Goal: Task Accomplishment & Management: Manage account settings

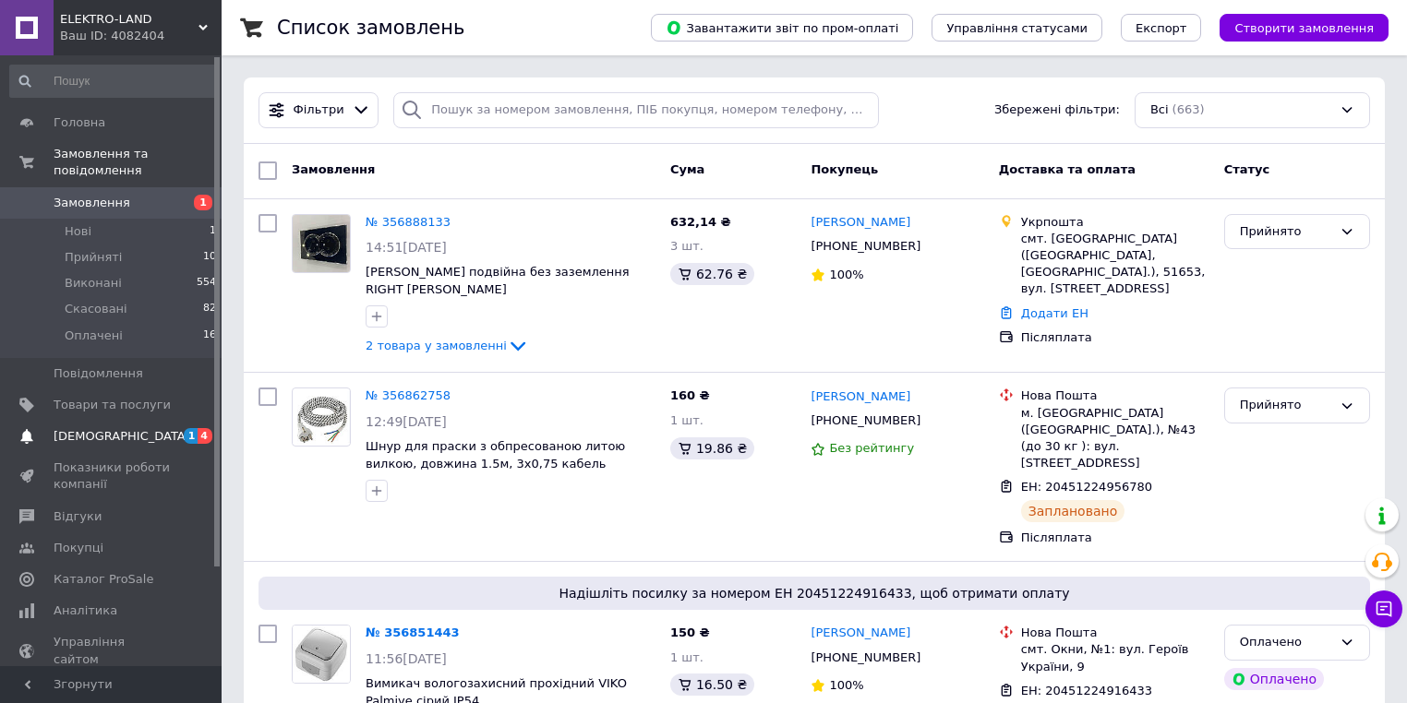
click at [138, 428] on span "[DEMOGRAPHIC_DATA]" at bounding box center [112, 436] width 117 height 17
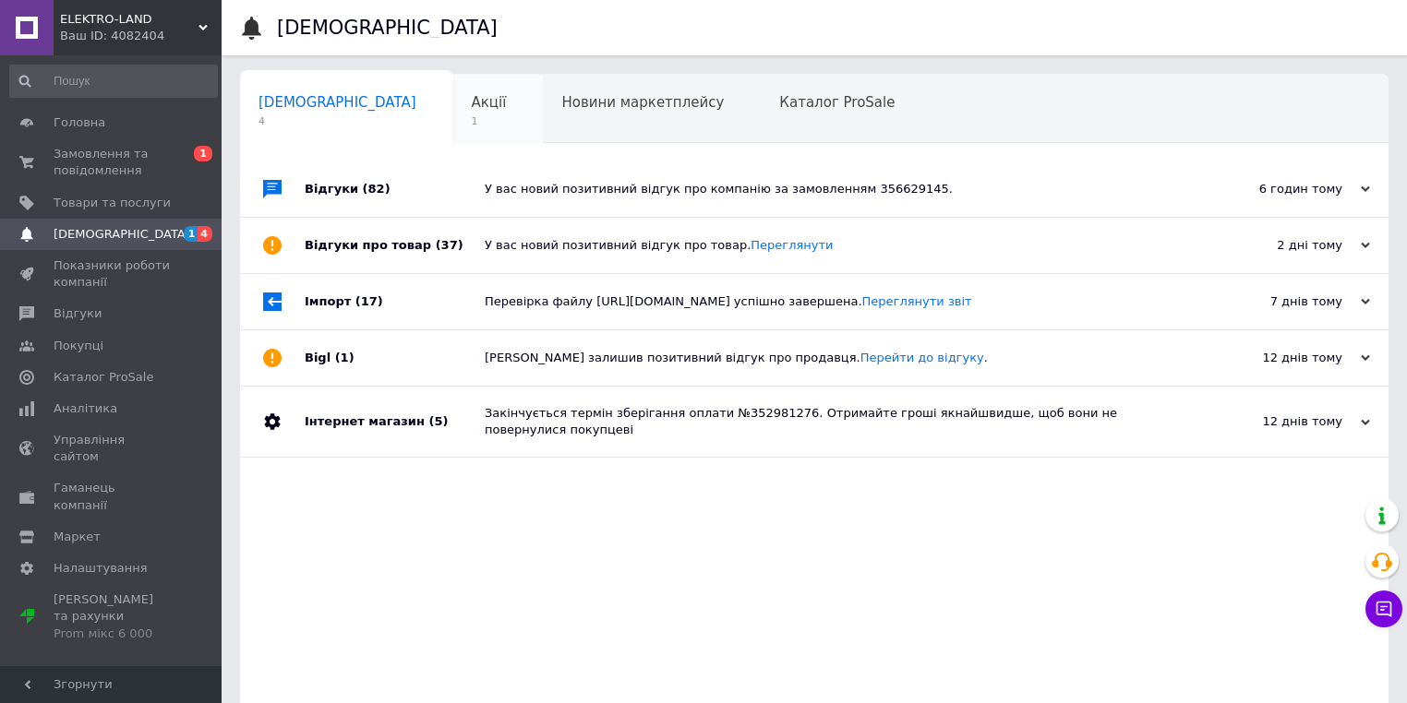
click at [472, 115] on span "1" at bounding box center [489, 121] width 35 height 14
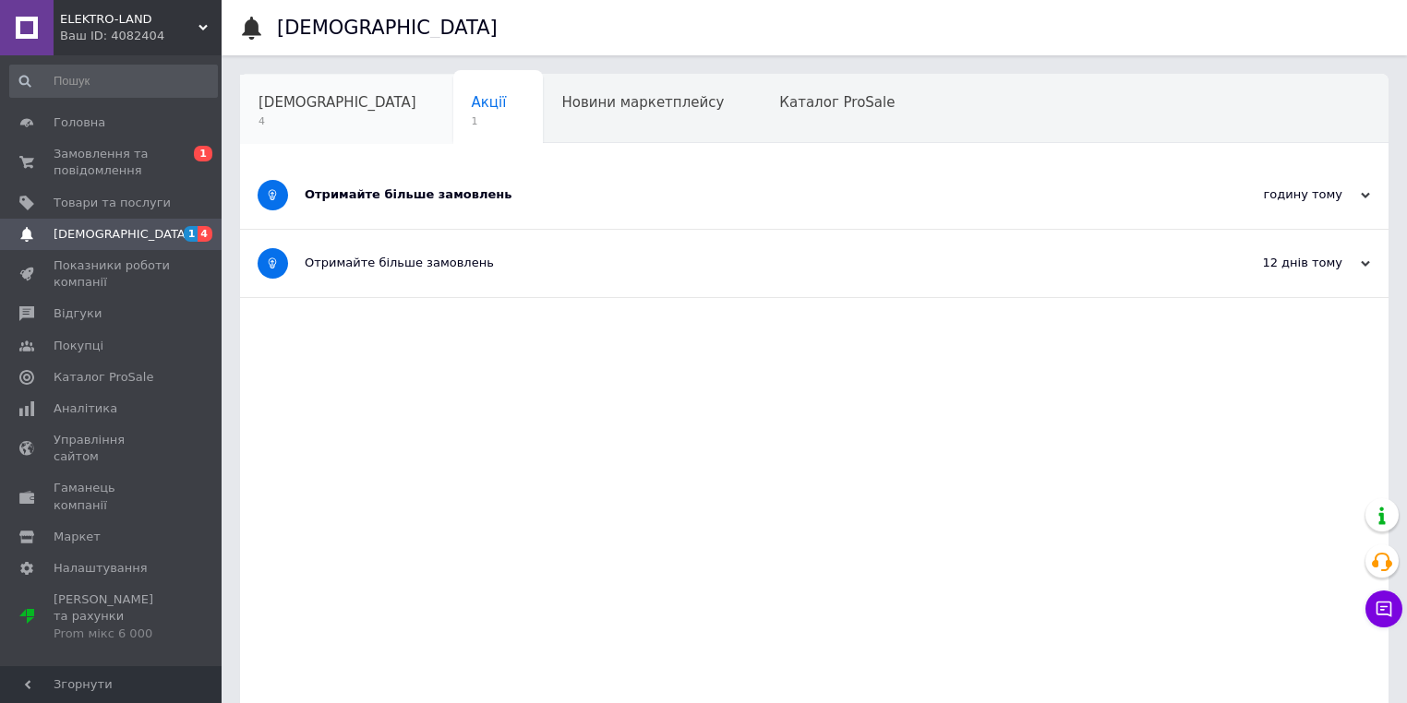
click at [314, 105] on span "[DEMOGRAPHIC_DATA]" at bounding box center [337, 102] width 158 height 17
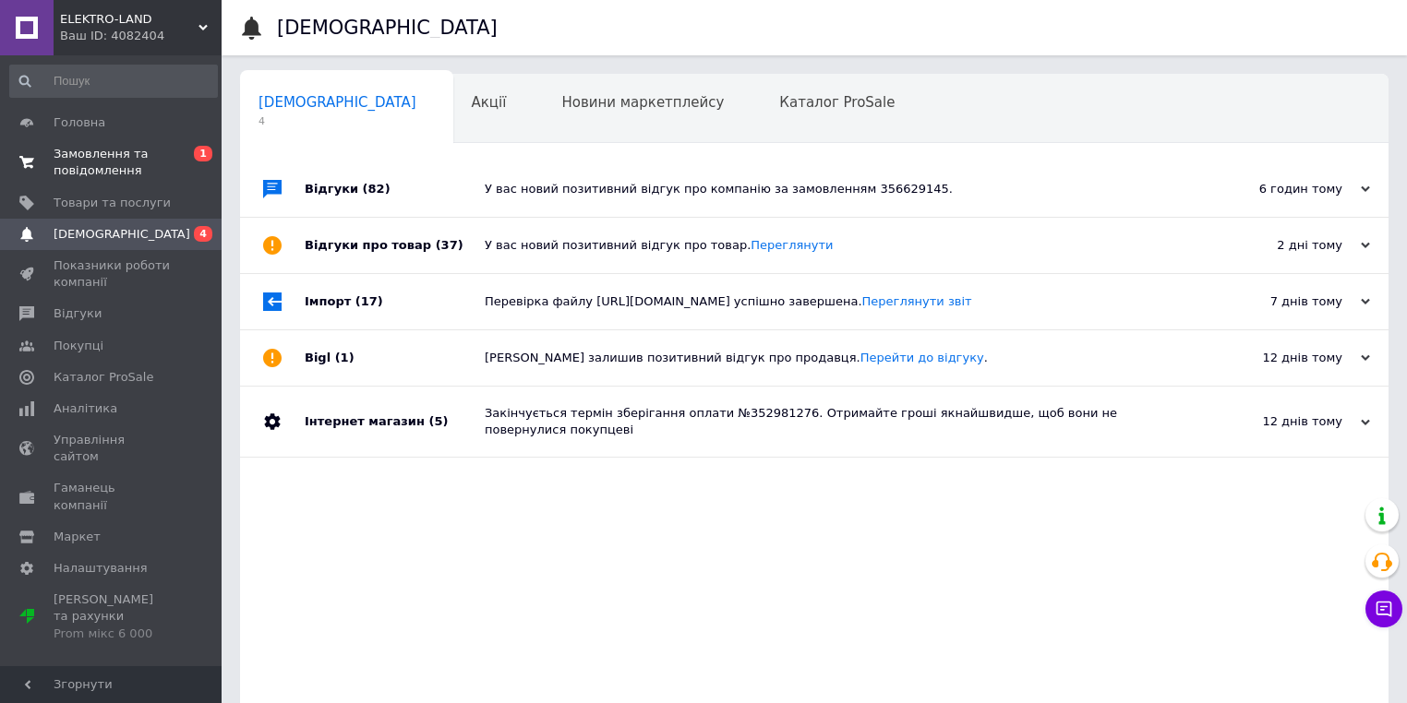
click at [126, 156] on span "Замовлення та повідомлення" at bounding box center [112, 162] width 117 height 33
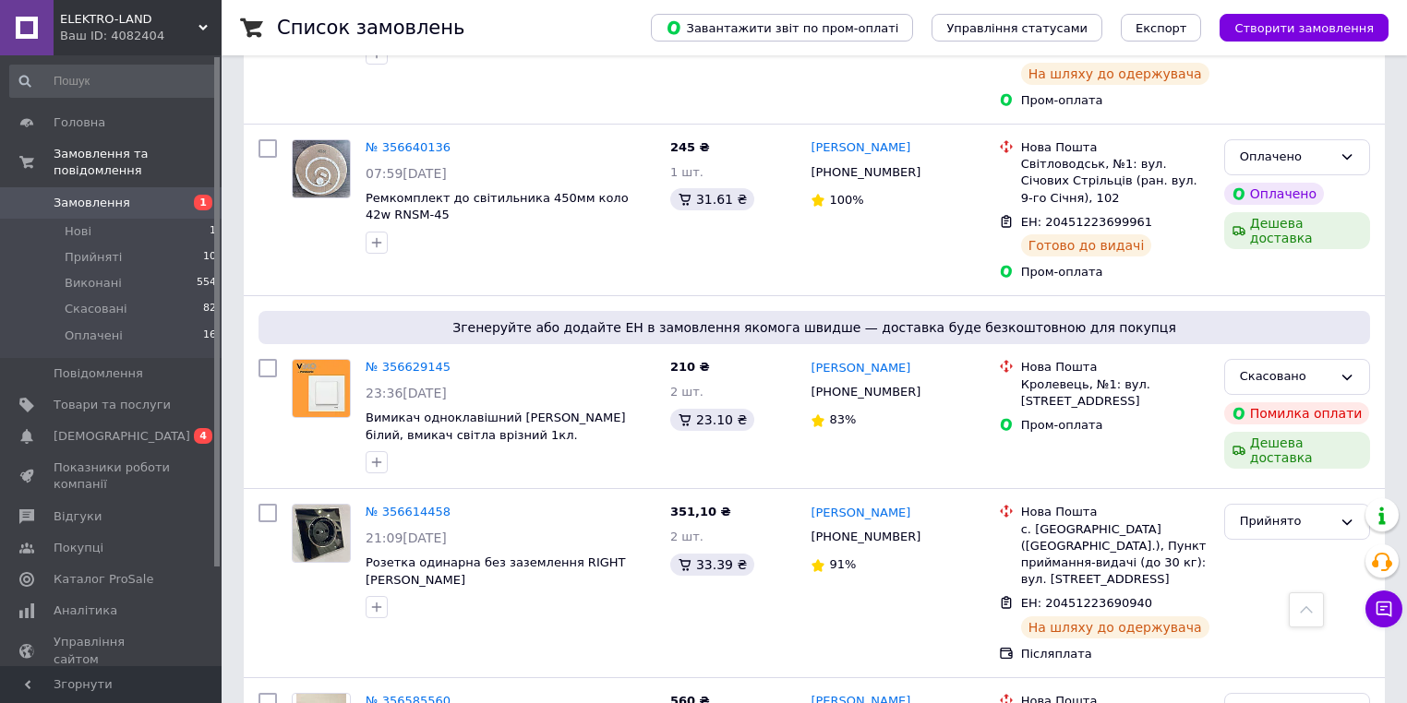
scroll to position [3028, 0]
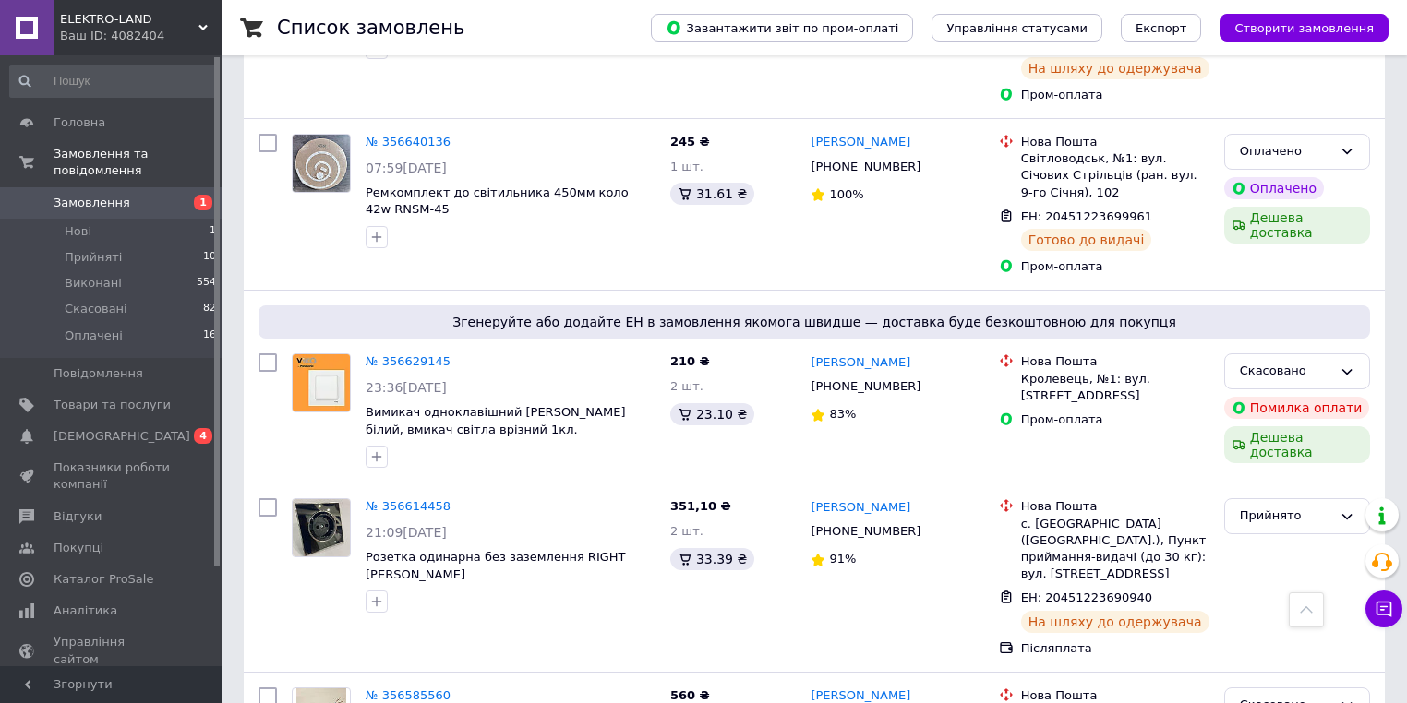
click at [96, 195] on span "Замовлення" at bounding box center [92, 203] width 77 height 17
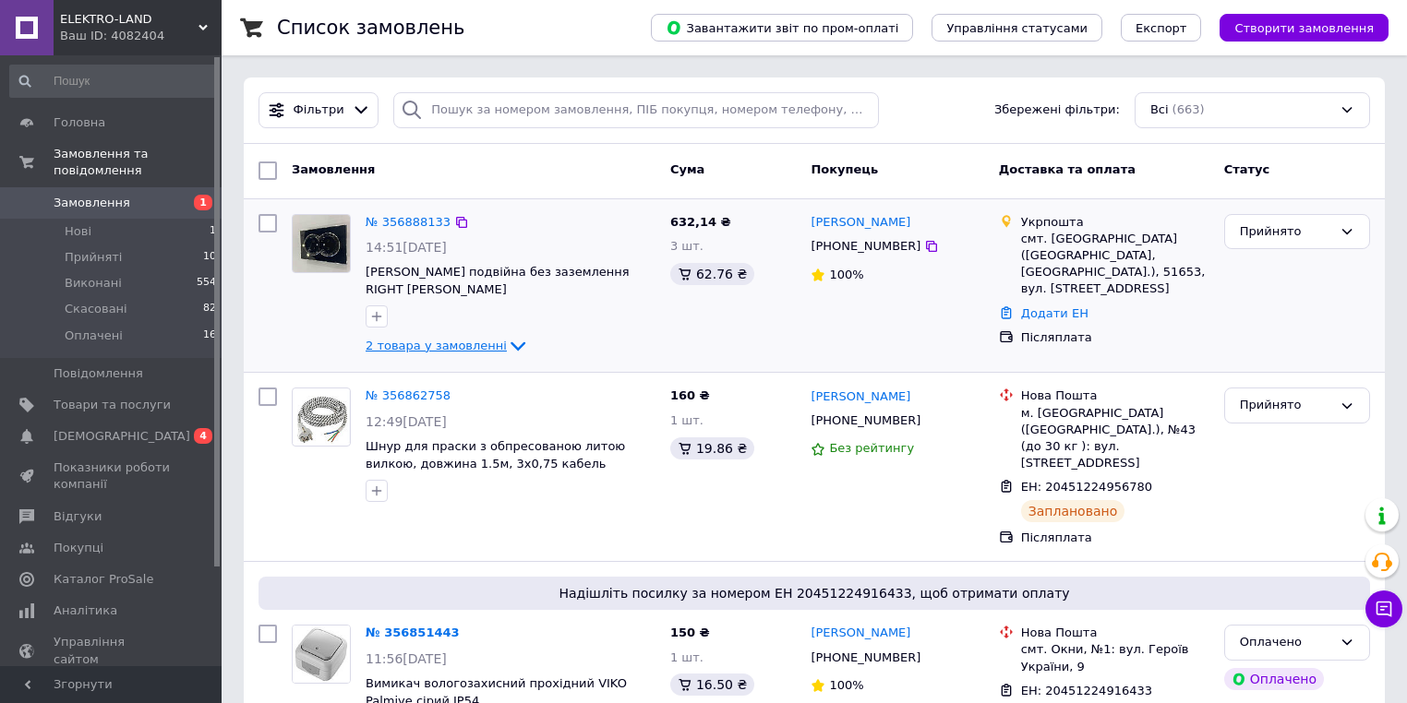
click at [473, 346] on span "2 товара у замовленні" at bounding box center [436, 346] width 141 height 14
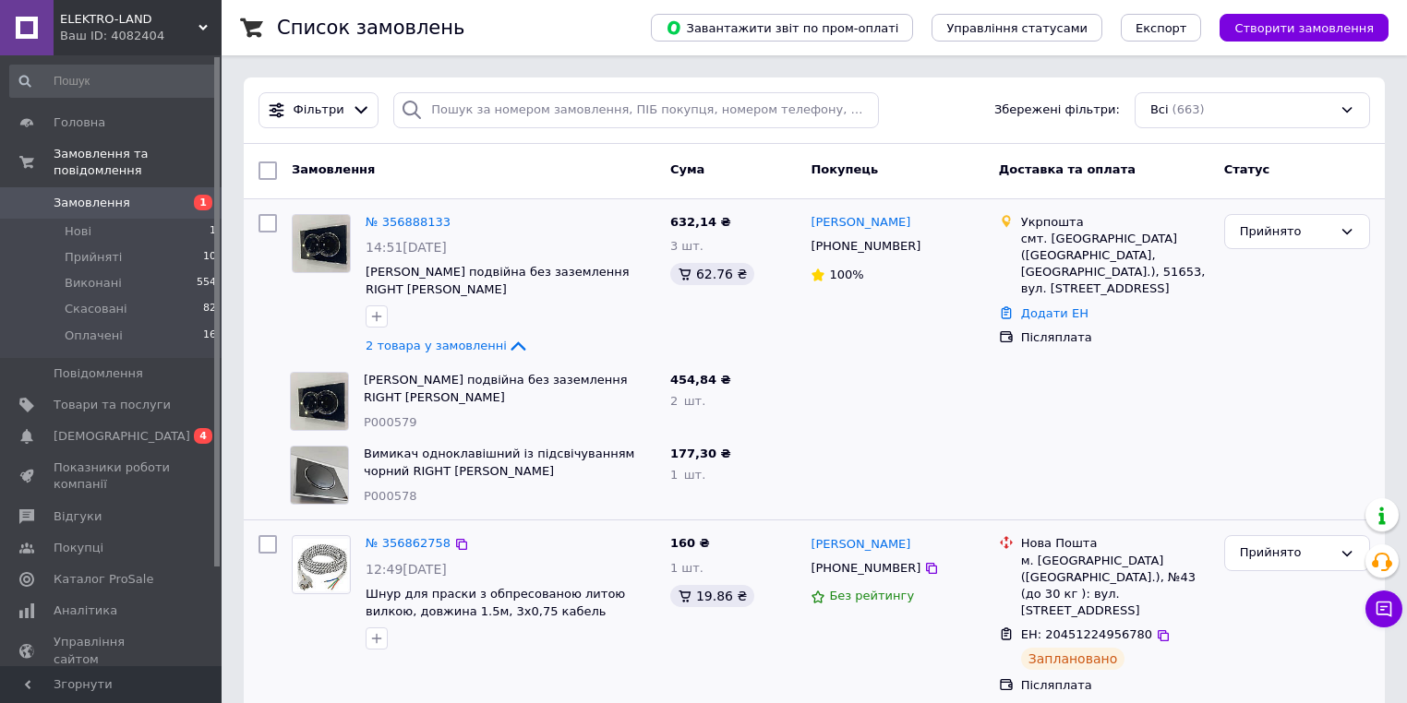
click at [1211, 672] on div "№ 356862758 12:49, 12.08.2025 Шнур для праски з обпресованою литою вилкою, довж…" at bounding box center [814, 615] width 1141 height 188
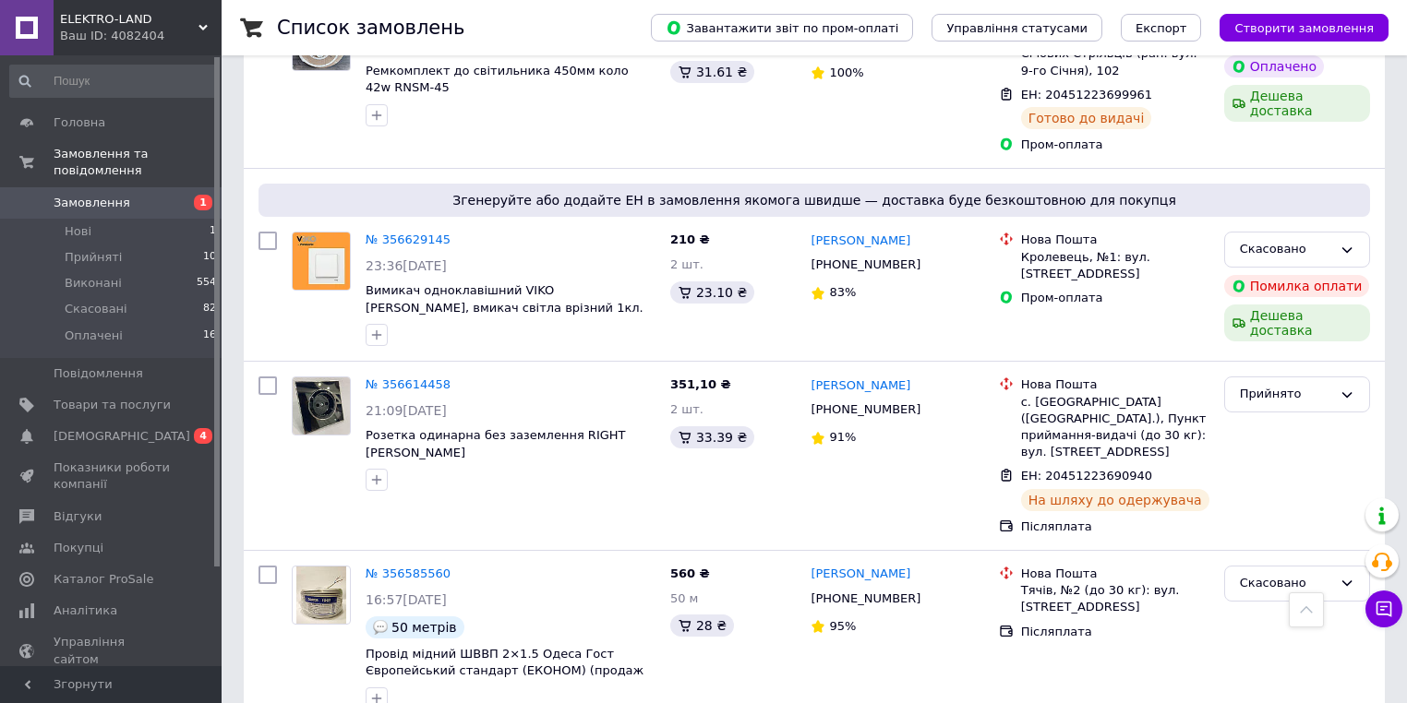
scroll to position [3168, 0]
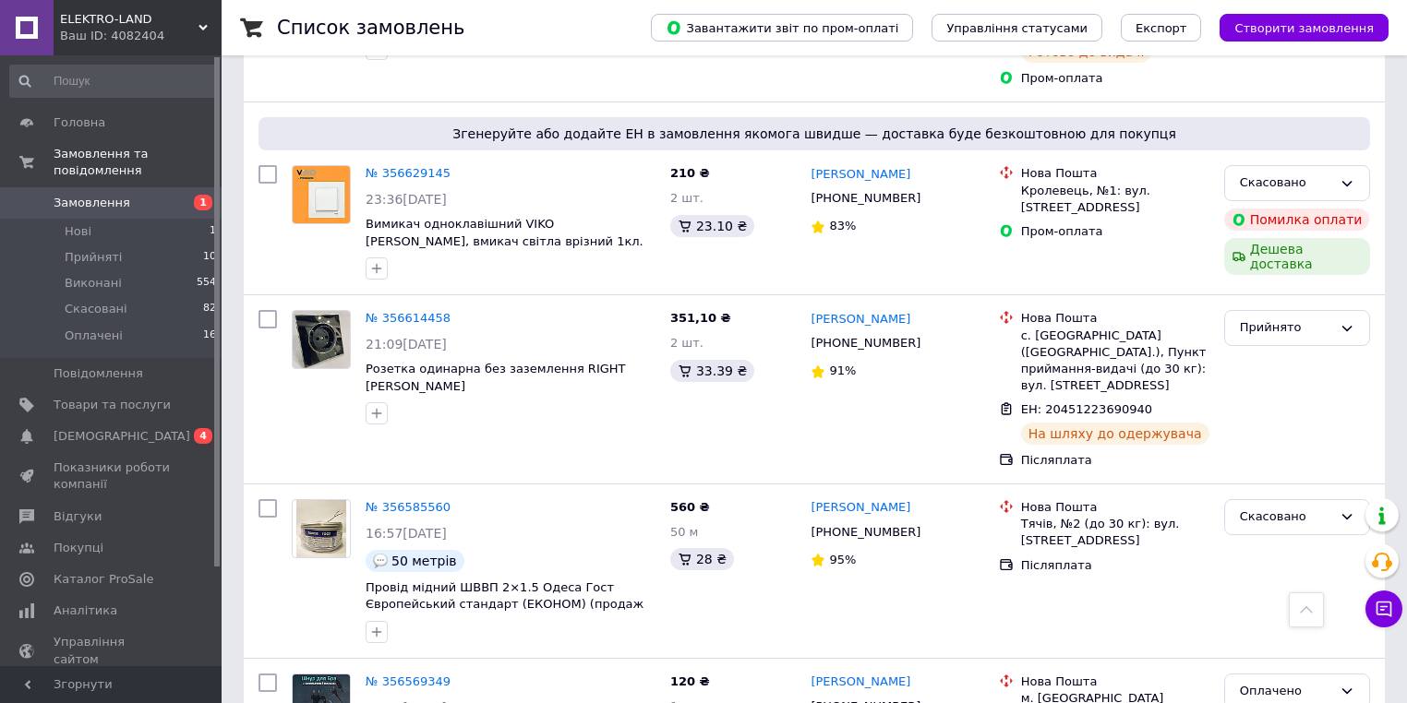
click at [133, 195] on span "Замовлення" at bounding box center [112, 203] width 117 height 17
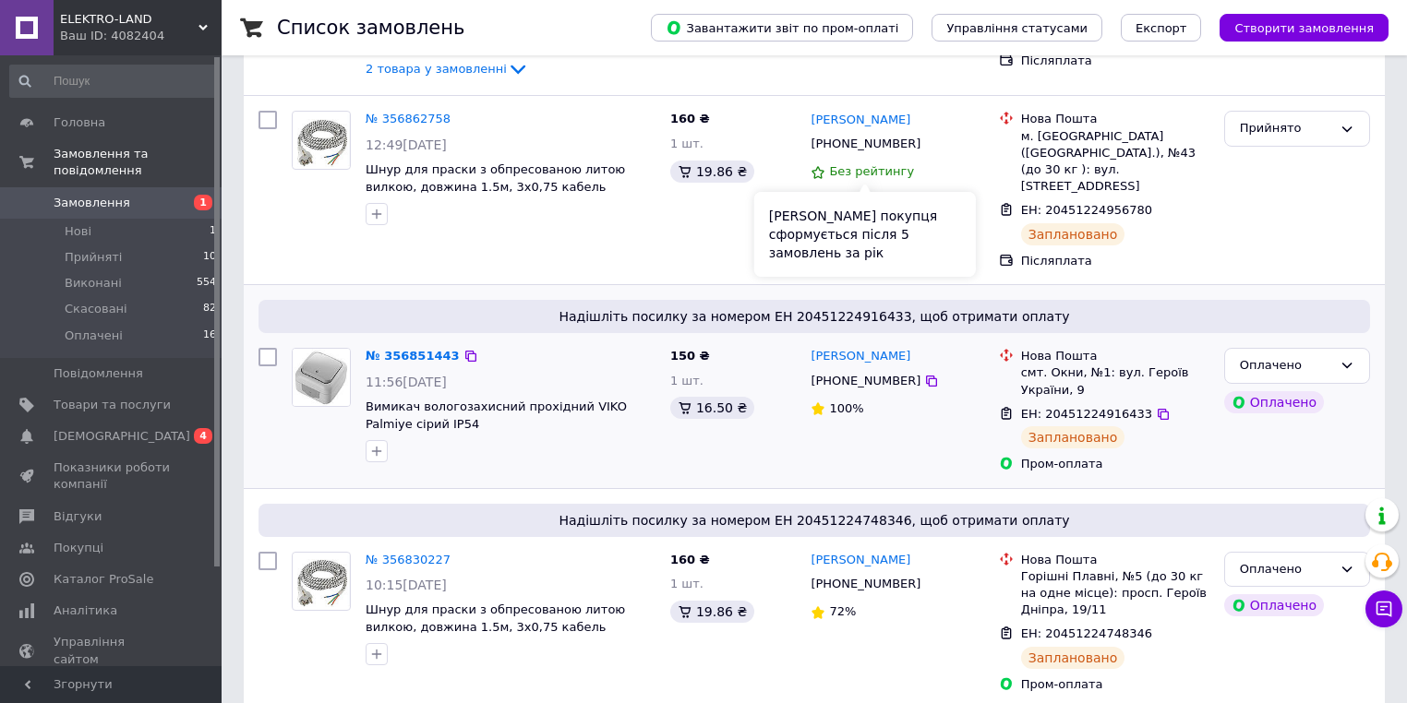
scroll to position [295, 0]
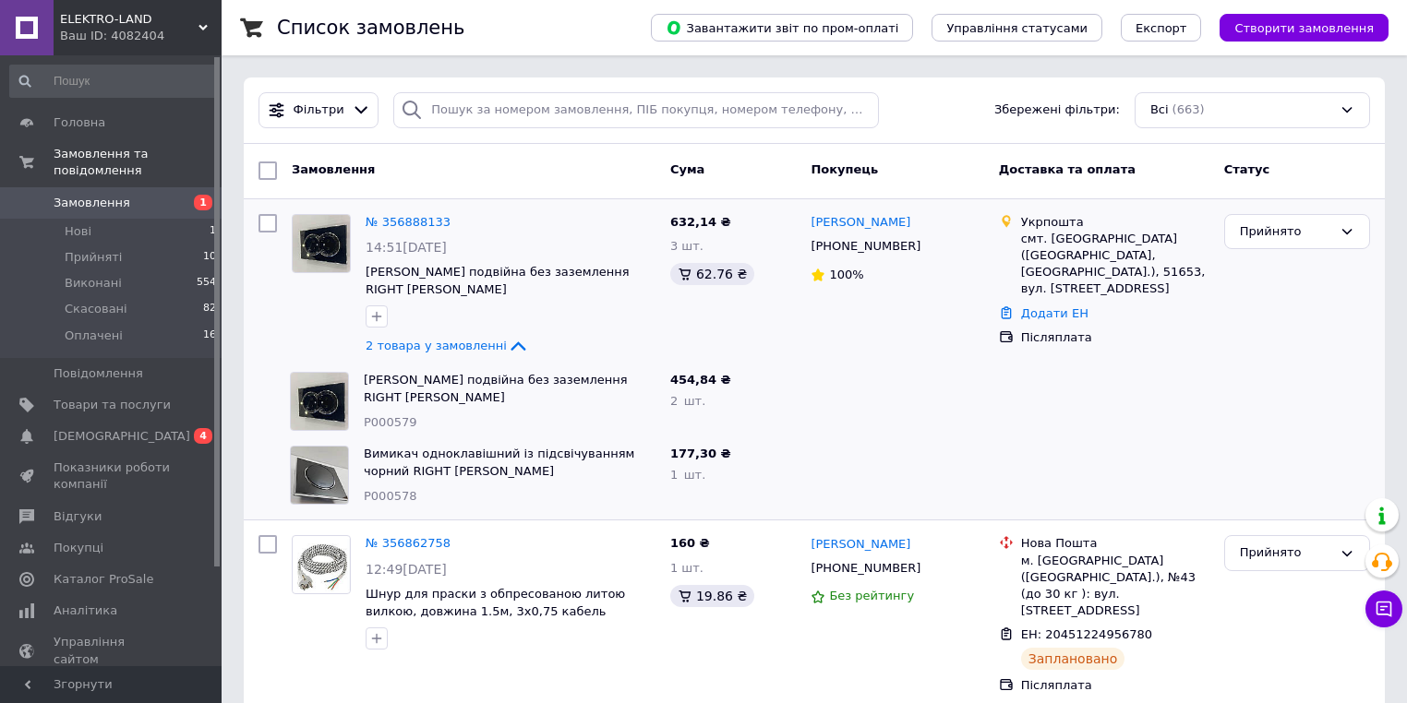
click at [137, 195] on span "Замовлення" at bounding box center [112, 203] width 117 height 17
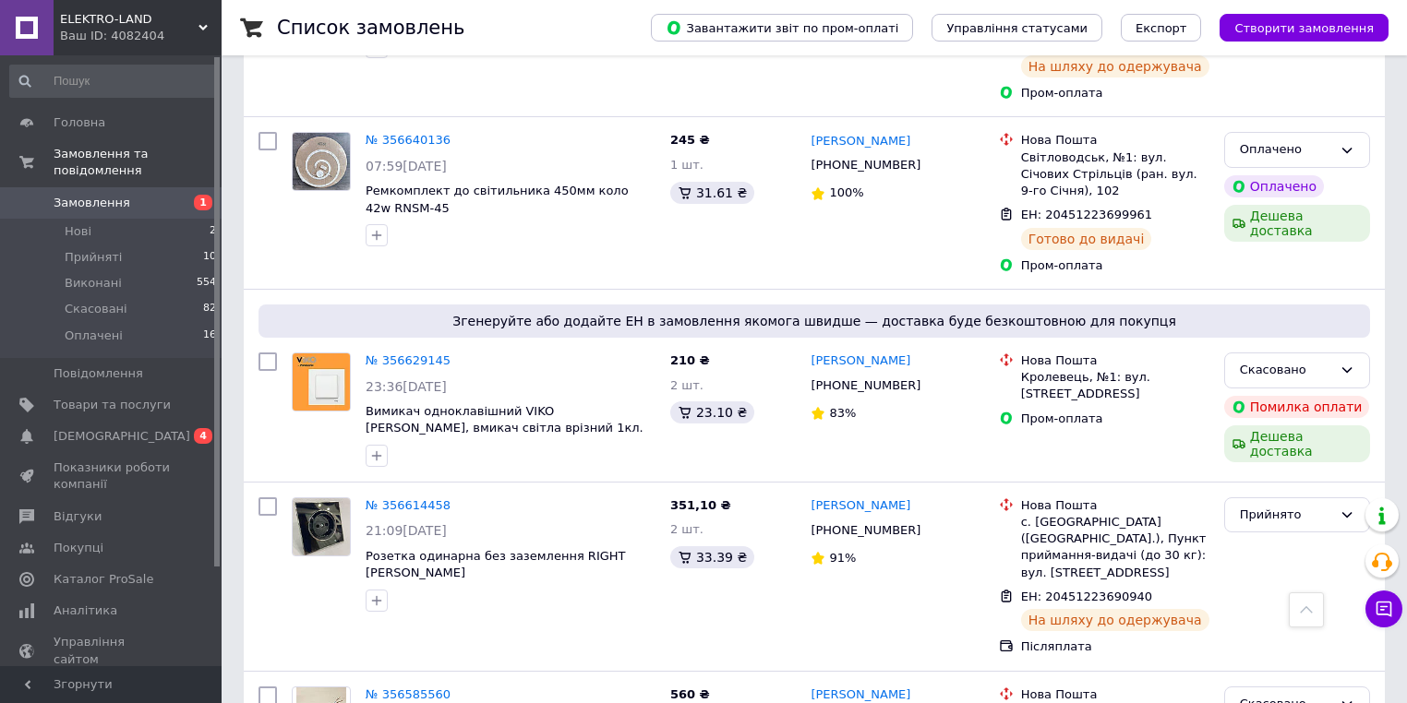
scroll to position [3142, 0]
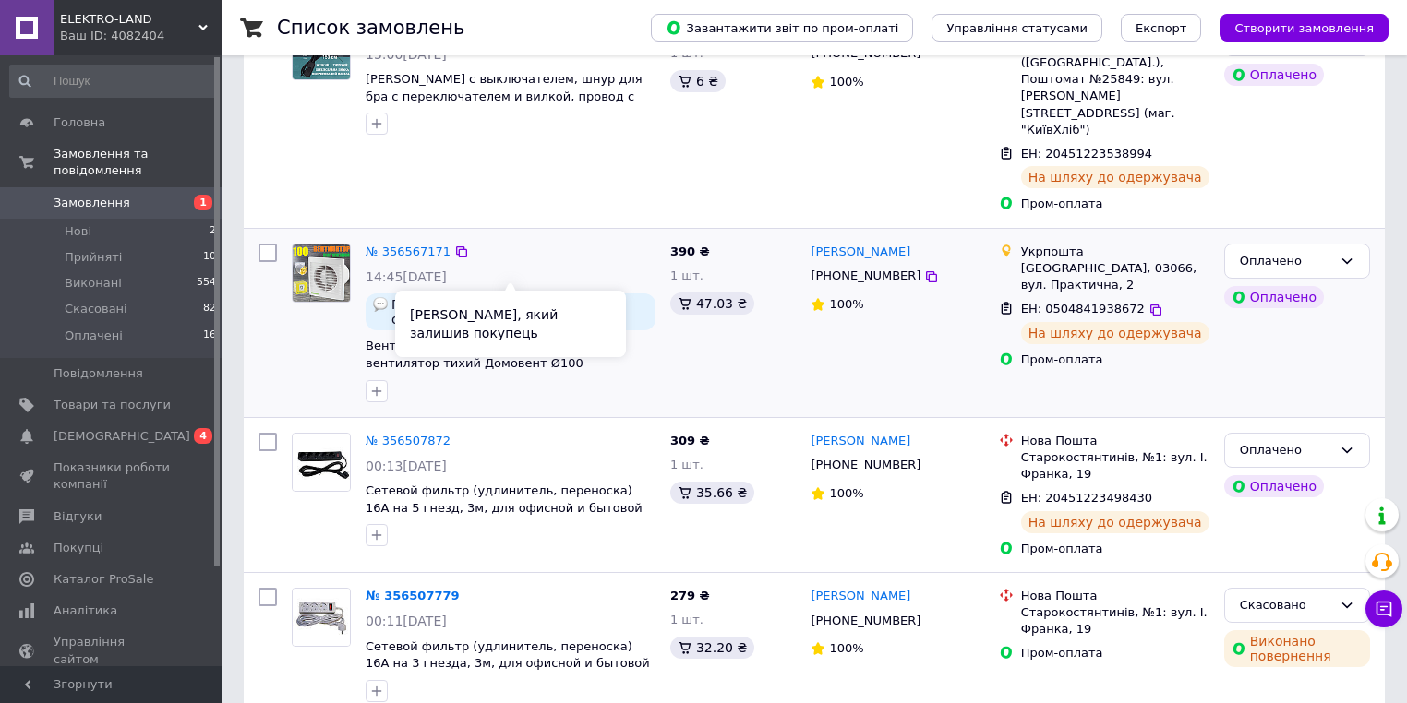
scroll to position [222, 0]
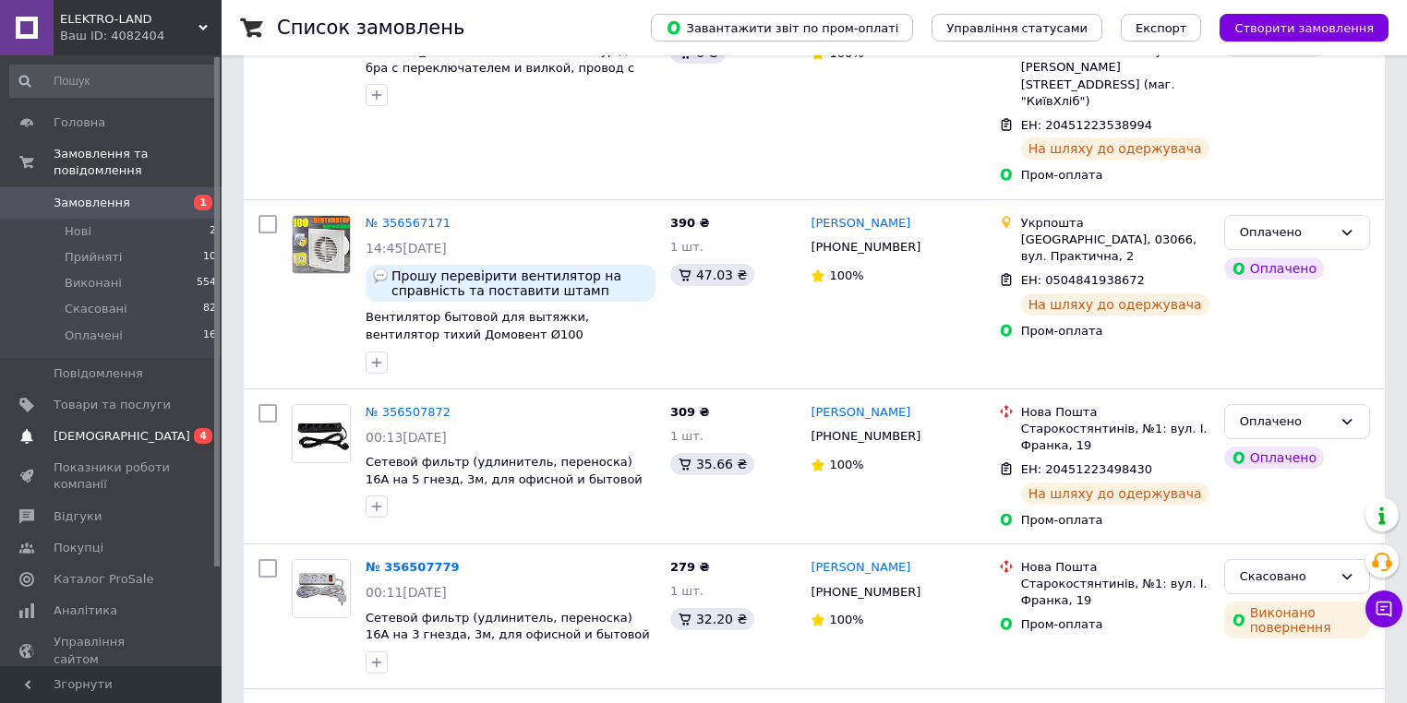
click at [75, 428] on span "[DEMOGRAPHIC_DATA]" at bounding box center [122, 436] width 137 height 17
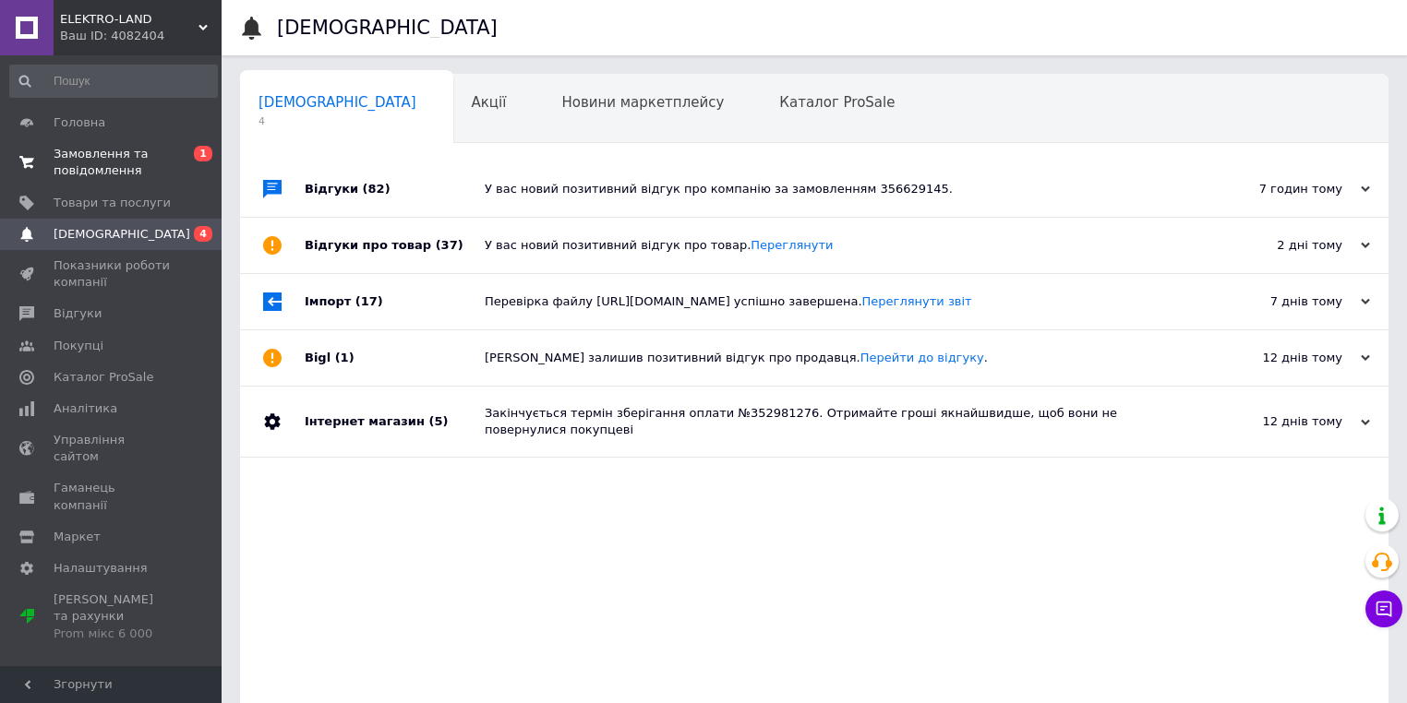
click at [144, 154] on span "Замовлення та повідомлення" at bounding box center [112, 162] width 117 height 33
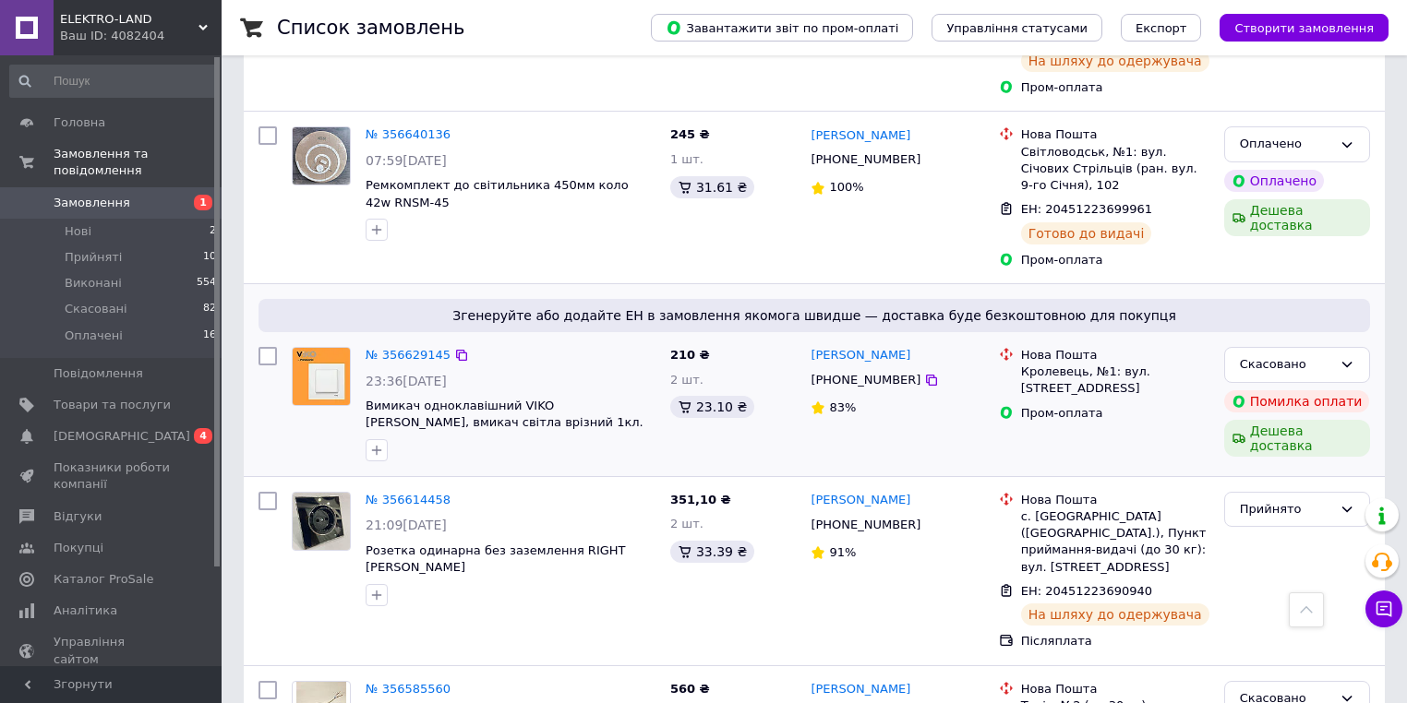
scroll to position [3142, 0]
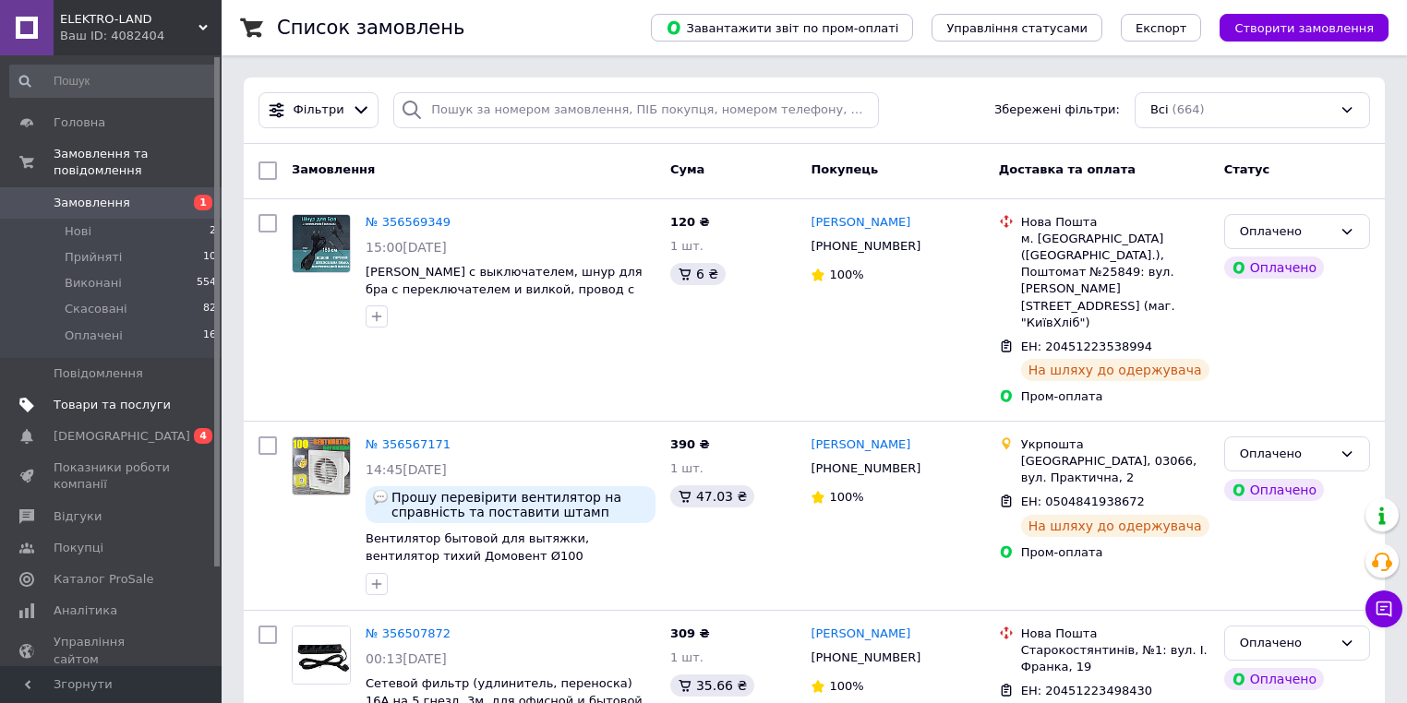
click at [74, 397] on span "Товари та послуги" at bounding box center [112, 405] width 117 height 17
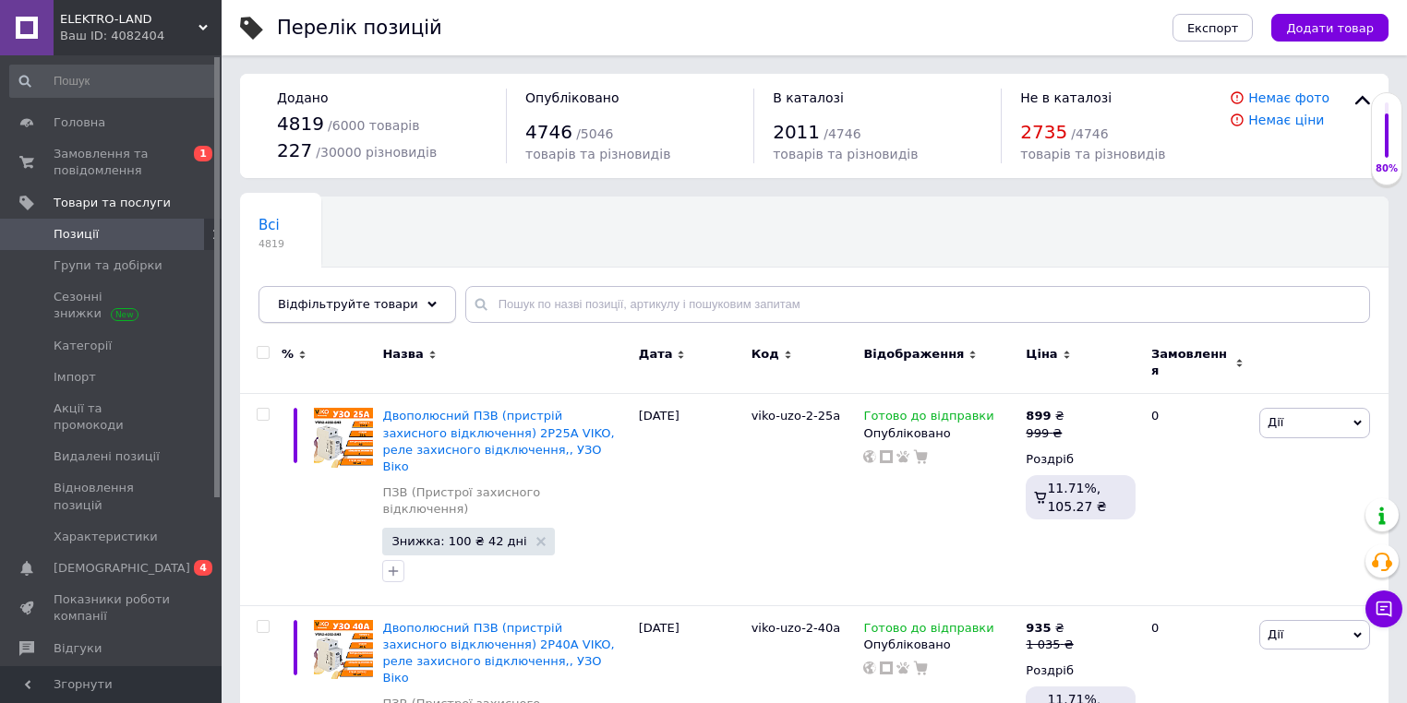
click at [407, 308] on div "Відфільтруйте товари" at bounding box center [357, 304] width 198 height 37
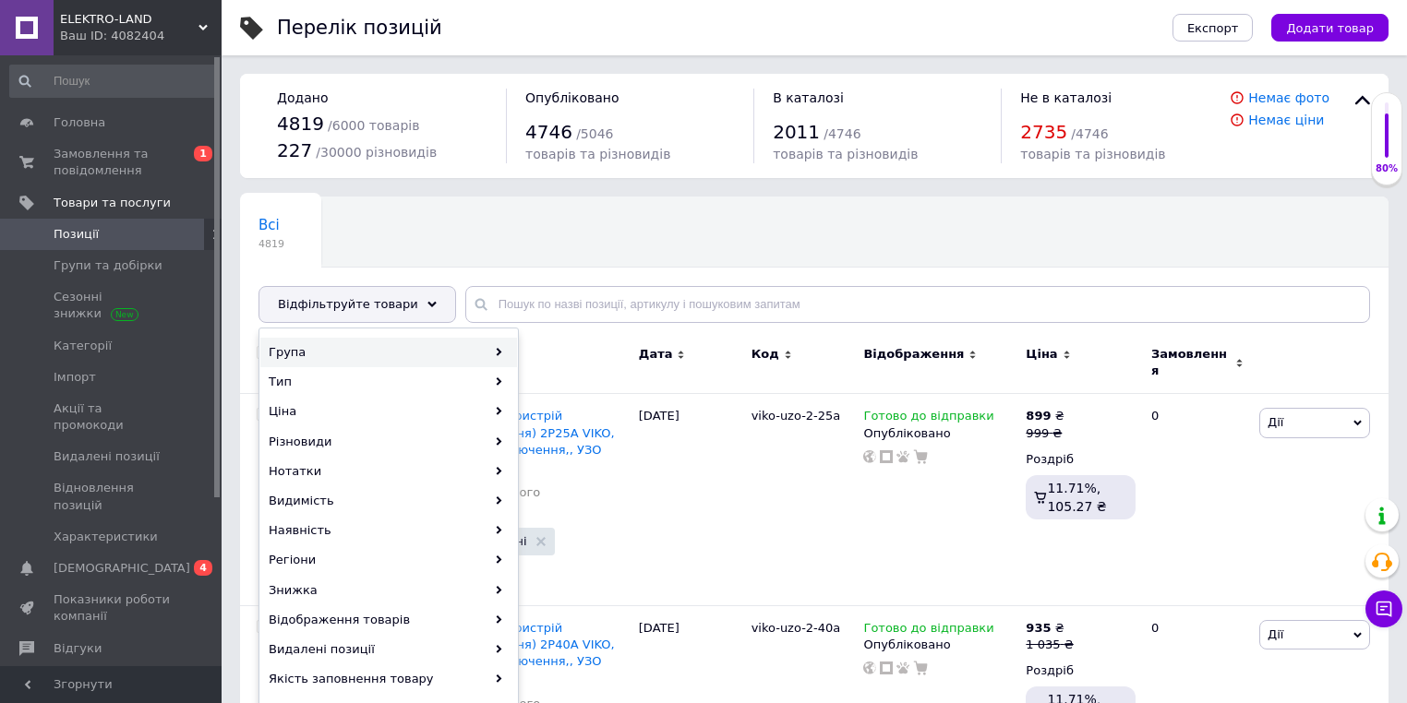
click at [496, 343] on div "Група" at bounding box center [388, 353] width 257 height 30
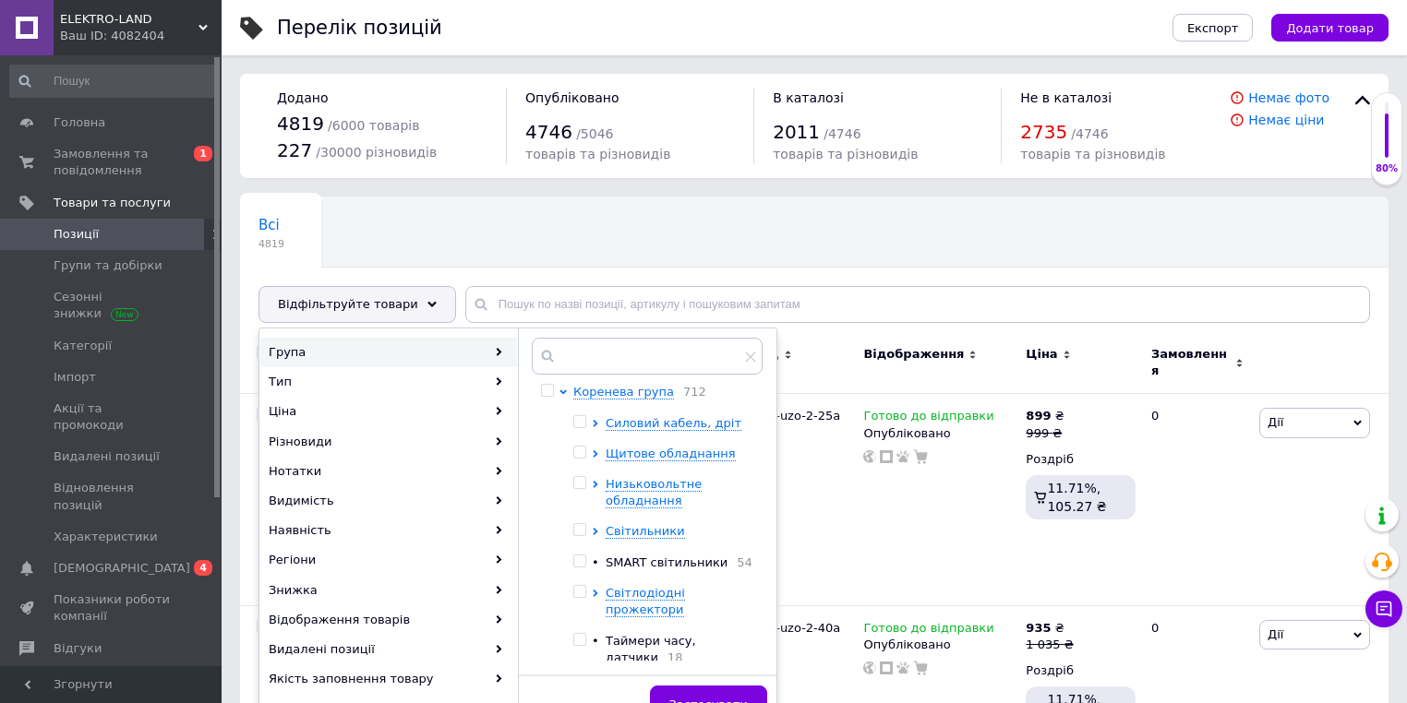
click at [576, 563] on input "checkbox" at bounding box center [579, 562] width 12 height 12
checkbox input "true"
click at [697, 699] on span "Застосувати" at bounding box center [708, 705] width 78 height 14
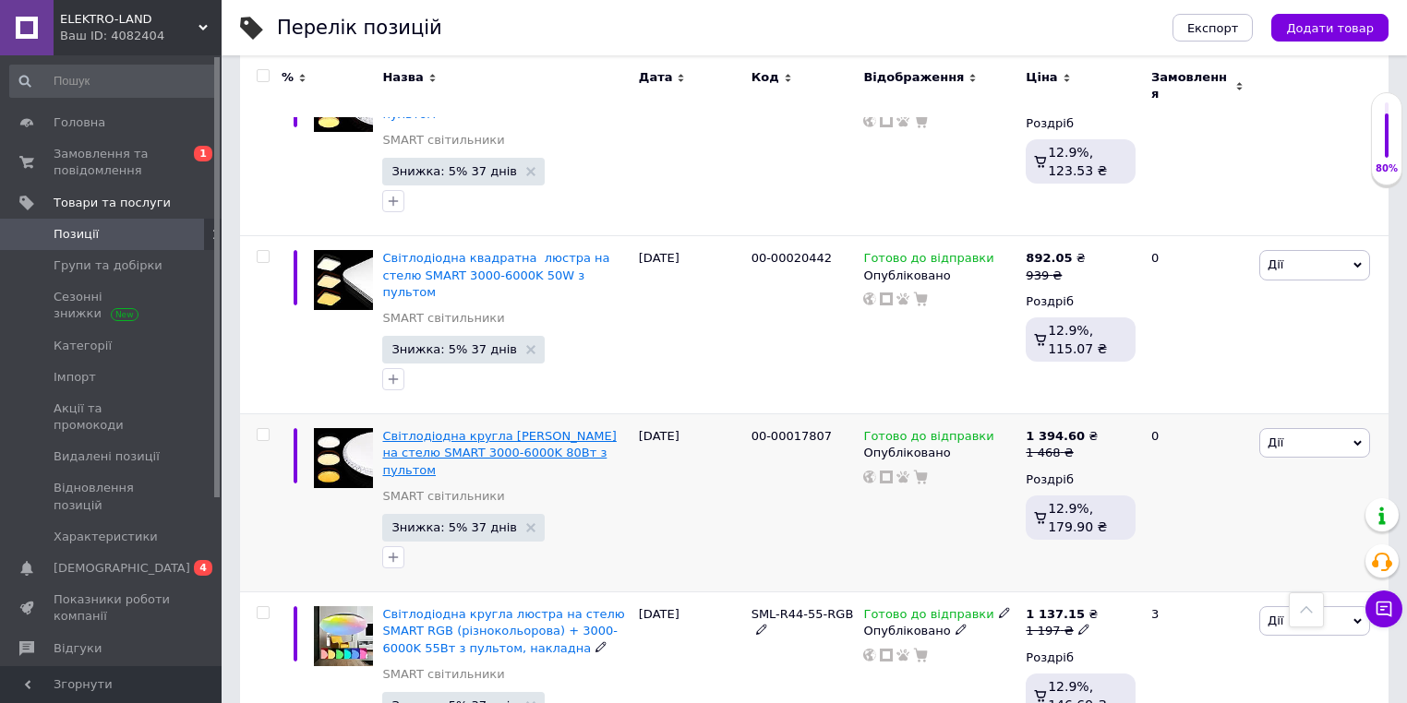
scroll to position [2192, 0]
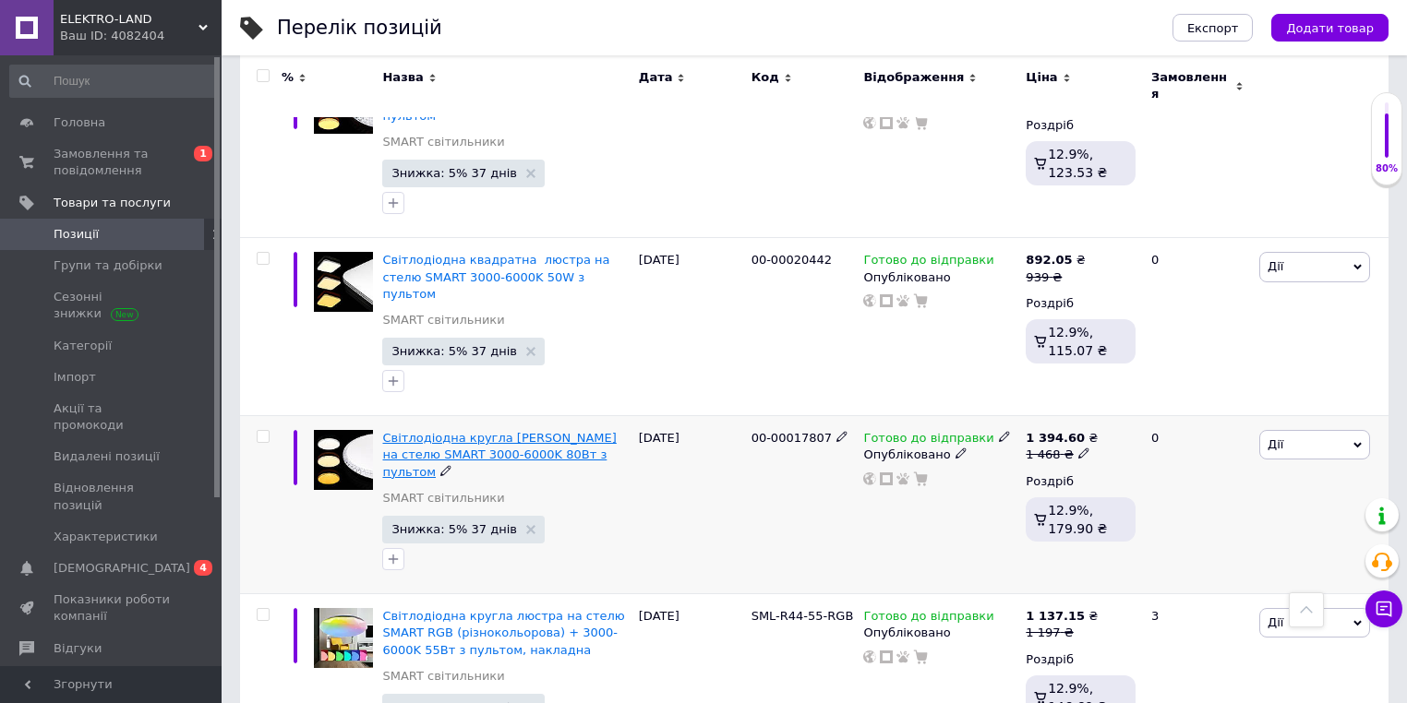
click at [507, 431] on span "Світлодіодна кругла [PERSON_NAME] на стелю SMART 3000-6000K 80Вт з пультом" at bounding box center [499, 454] width 234 height 47
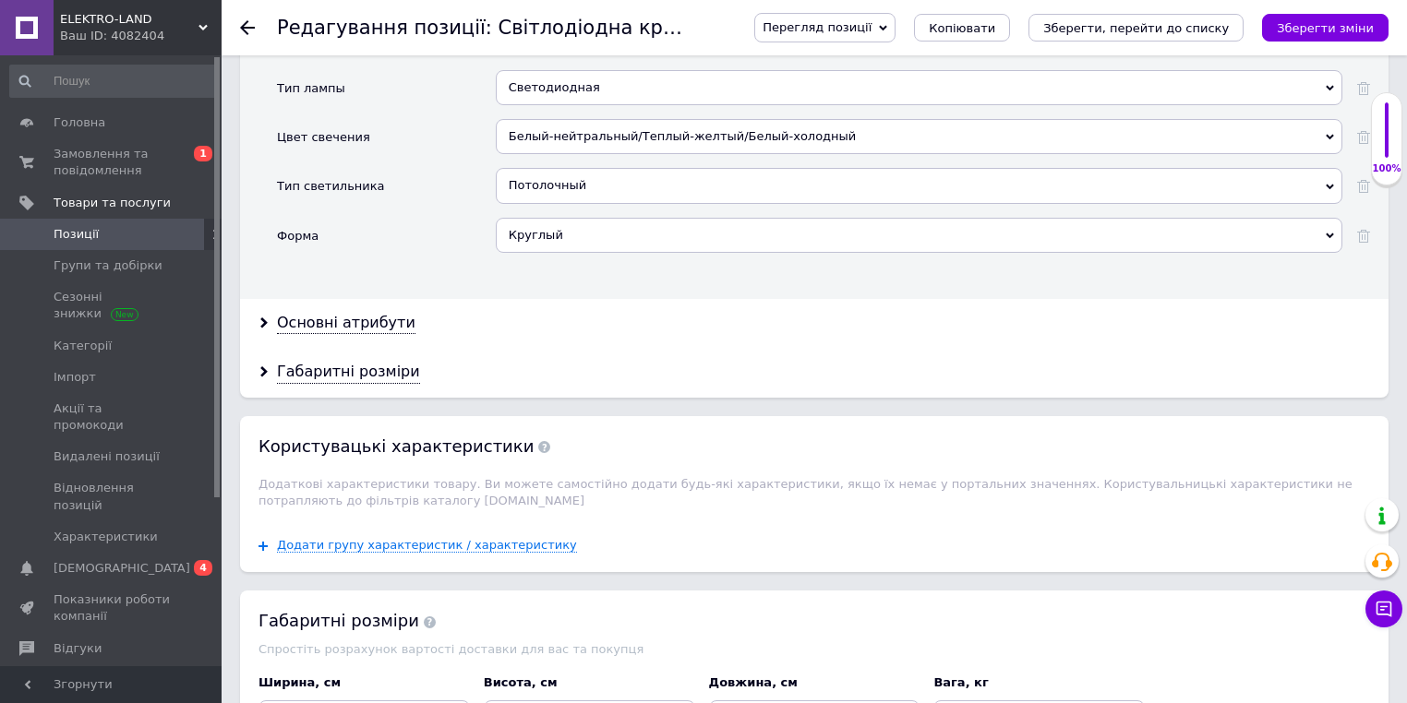
scroll to position [1766, 0]
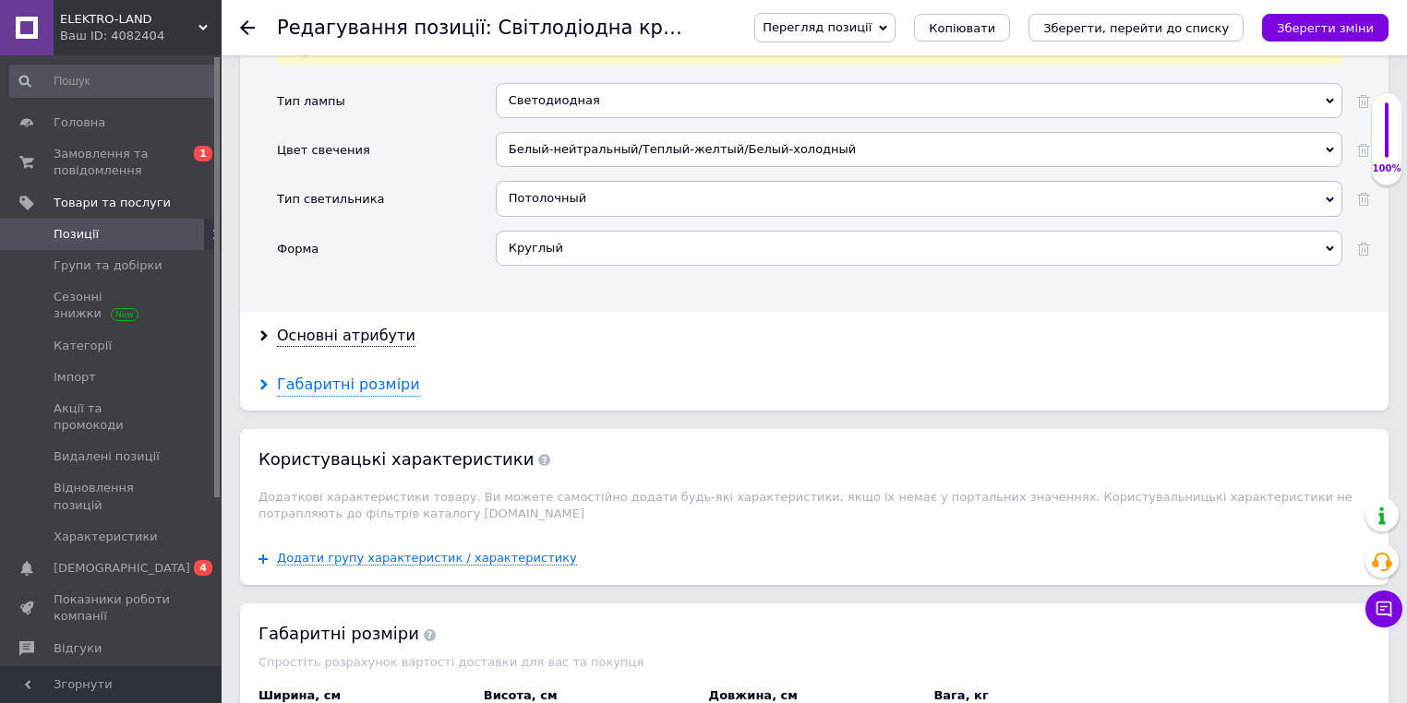
drag, startPoint x: 354, startPoint y: 366, endPoint x: 377, endPoint y: 370, distance: 23.5
click at [354, 375] on div "Габаритні розміри" at bounding box center [348, 385] width 143 height 21
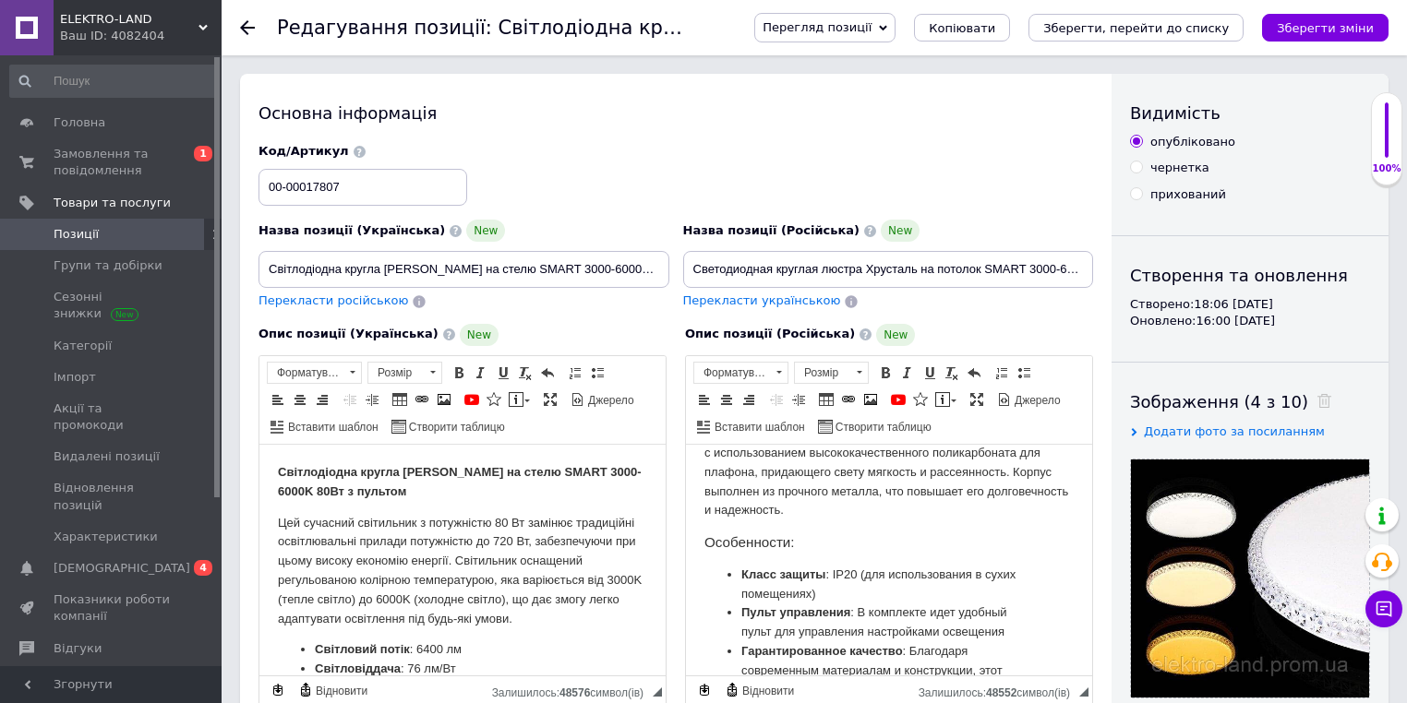
scroll to position [517, 0]
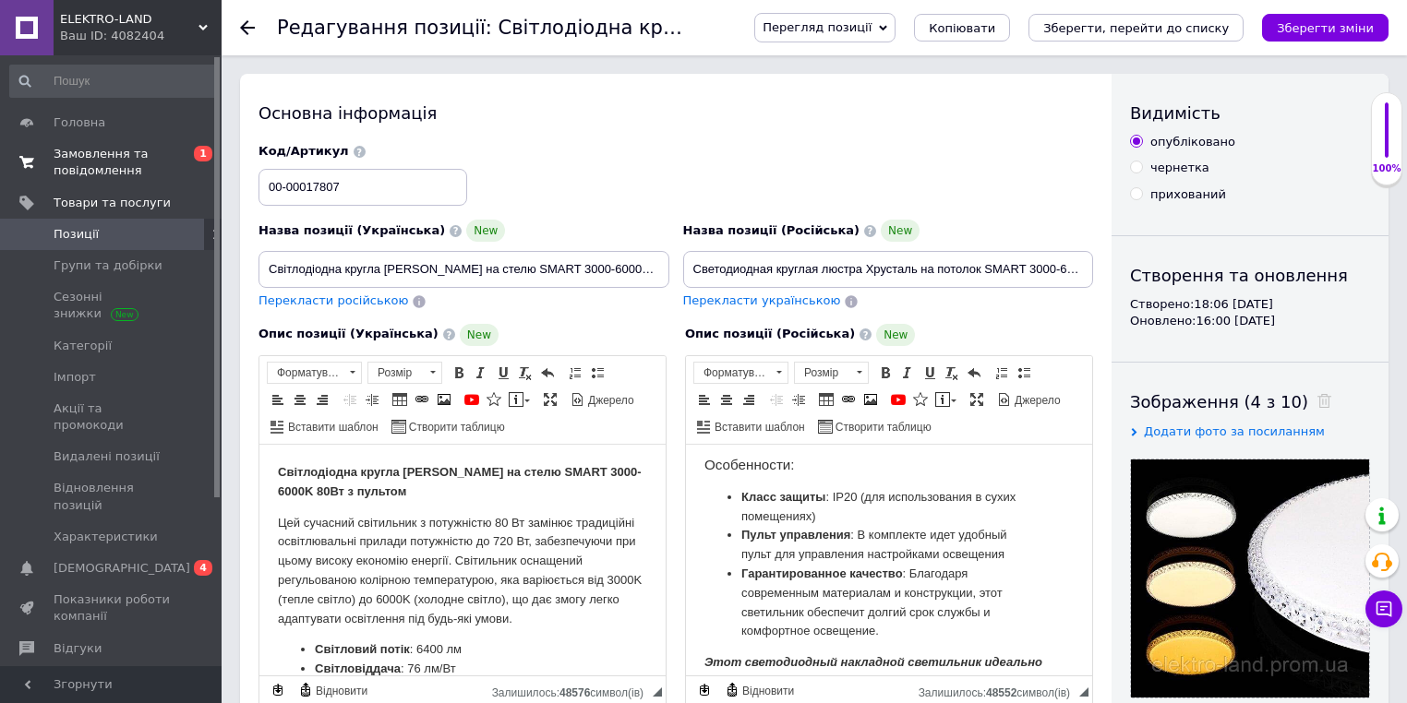
click at [87, 163] on span "Замовлення та повідомлення" at bounding box center [112, 162] width 117 height 33
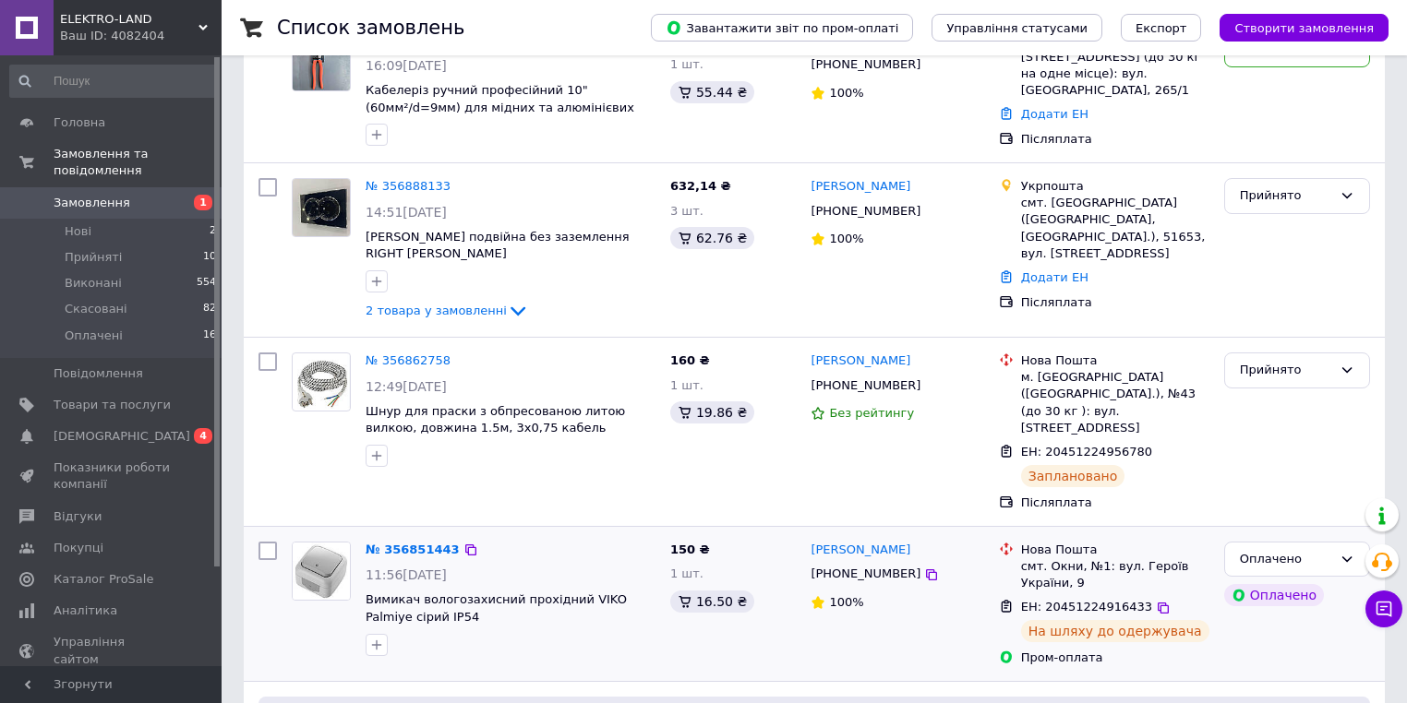
scroll to position [222, 0]
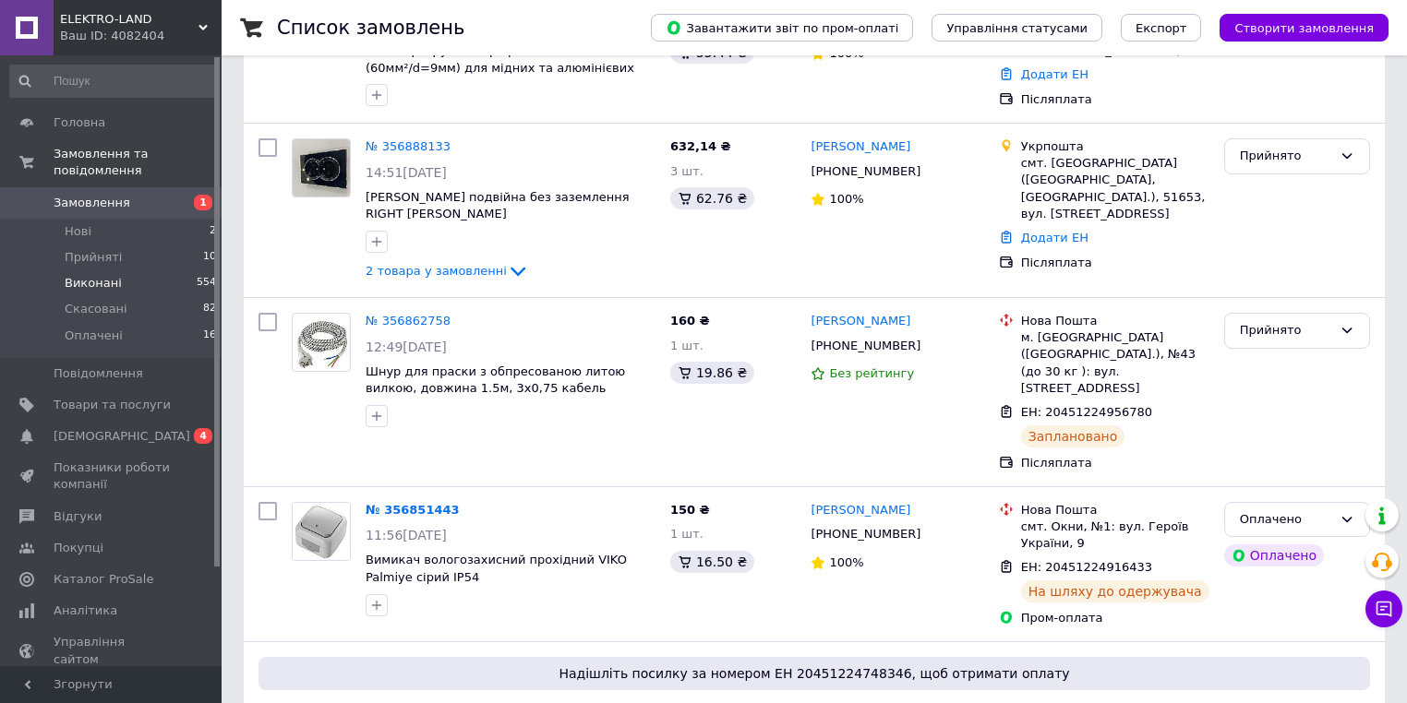
click at [112, 275] on span "Виконані" at bounding box center [93, 283] width 57 height 17
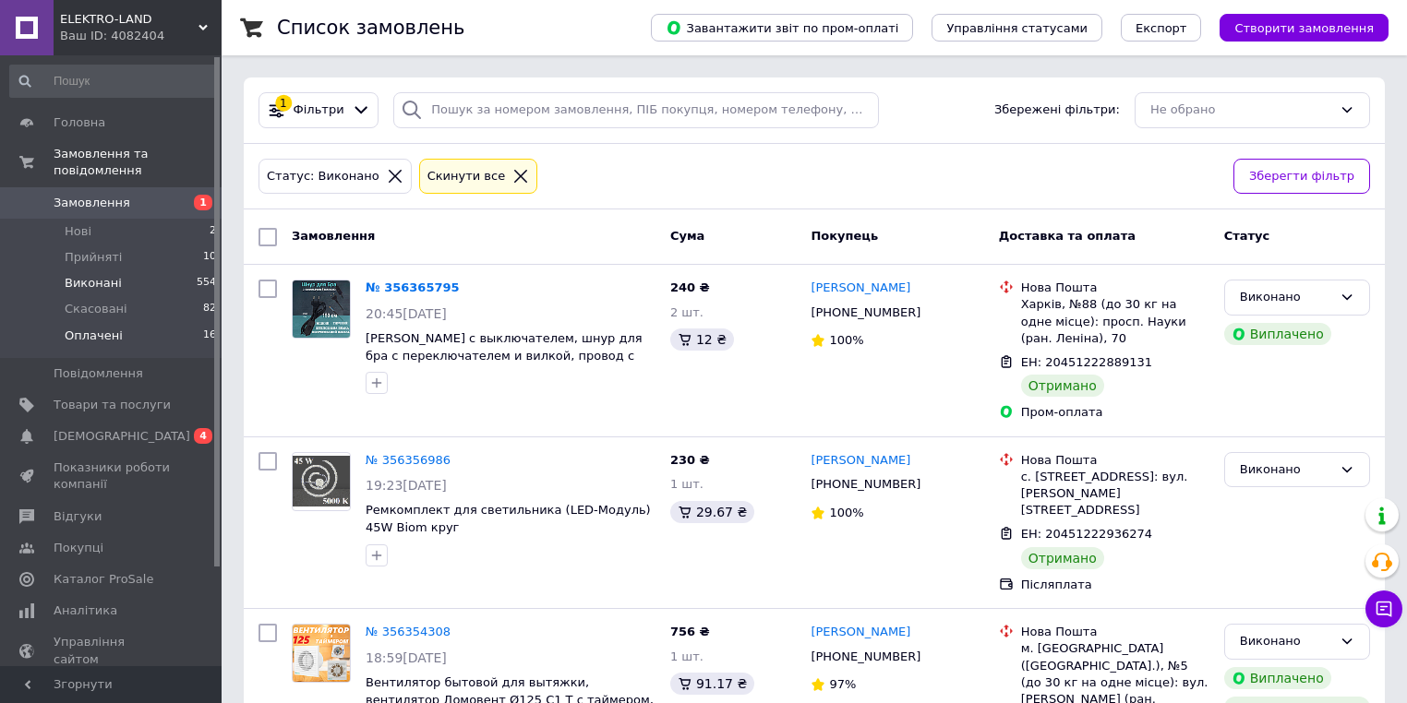
click at [93, 328] on span "Оплачені" at bounding box center [94, 336] width 58 height 17
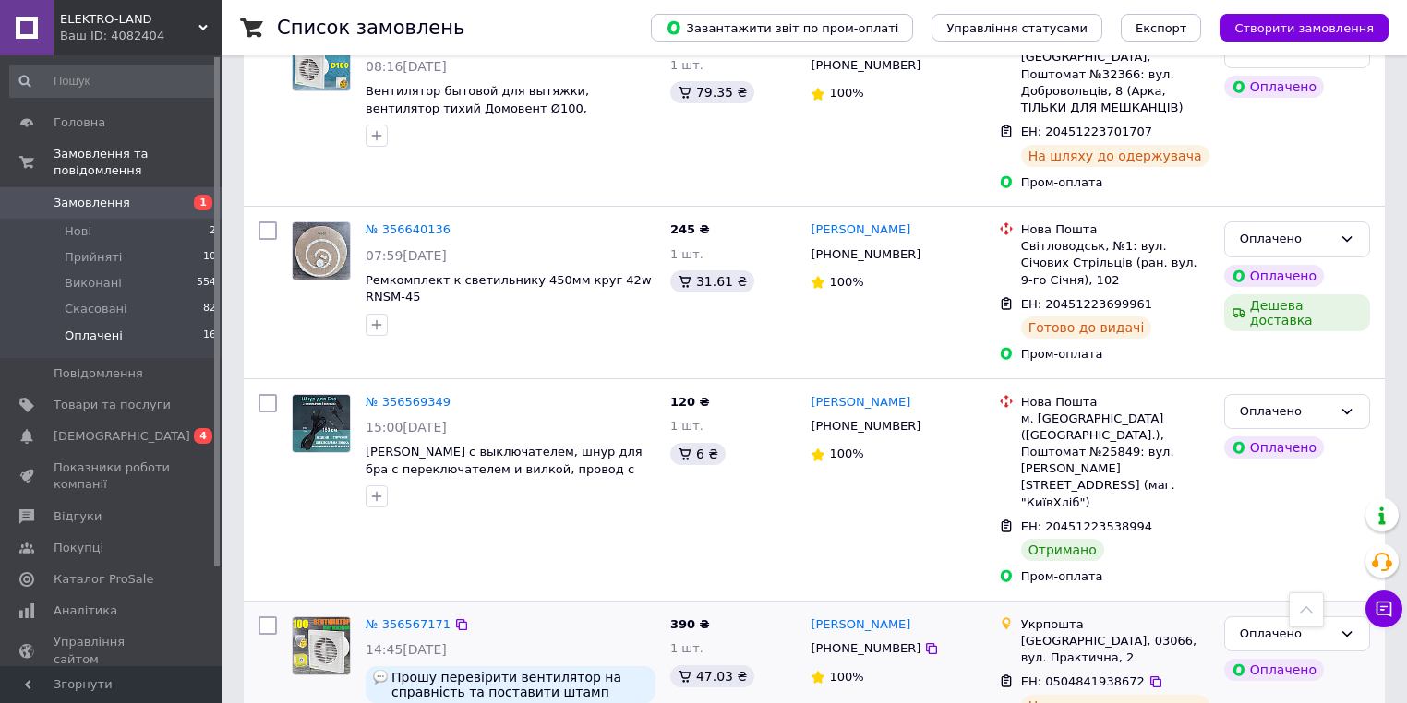
scroll to position [1773, 0]
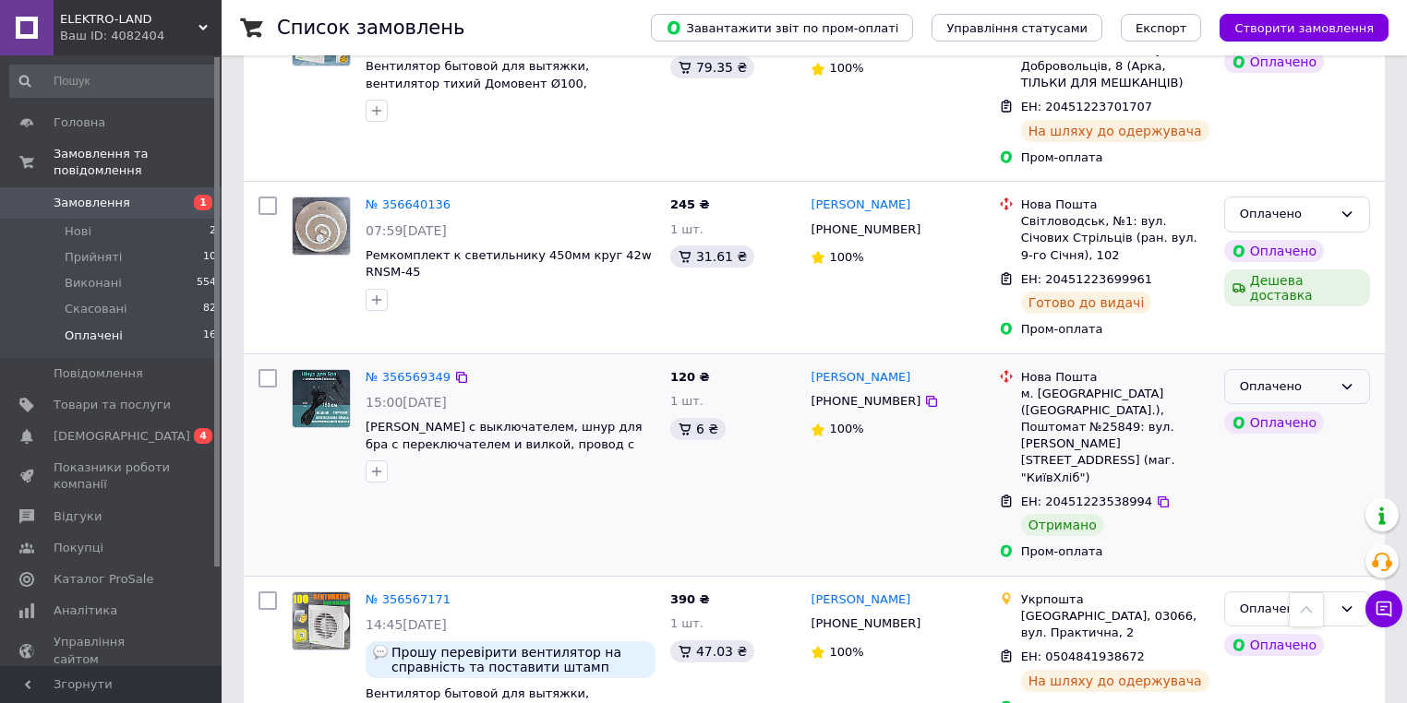
click at [1328, 378] on div "Оплачено" at bounding box center [1286, 387] width 92 height 19
click at [1284, 442] on li "Виконано" at bounding box center [1297, 459] width 144 height 34
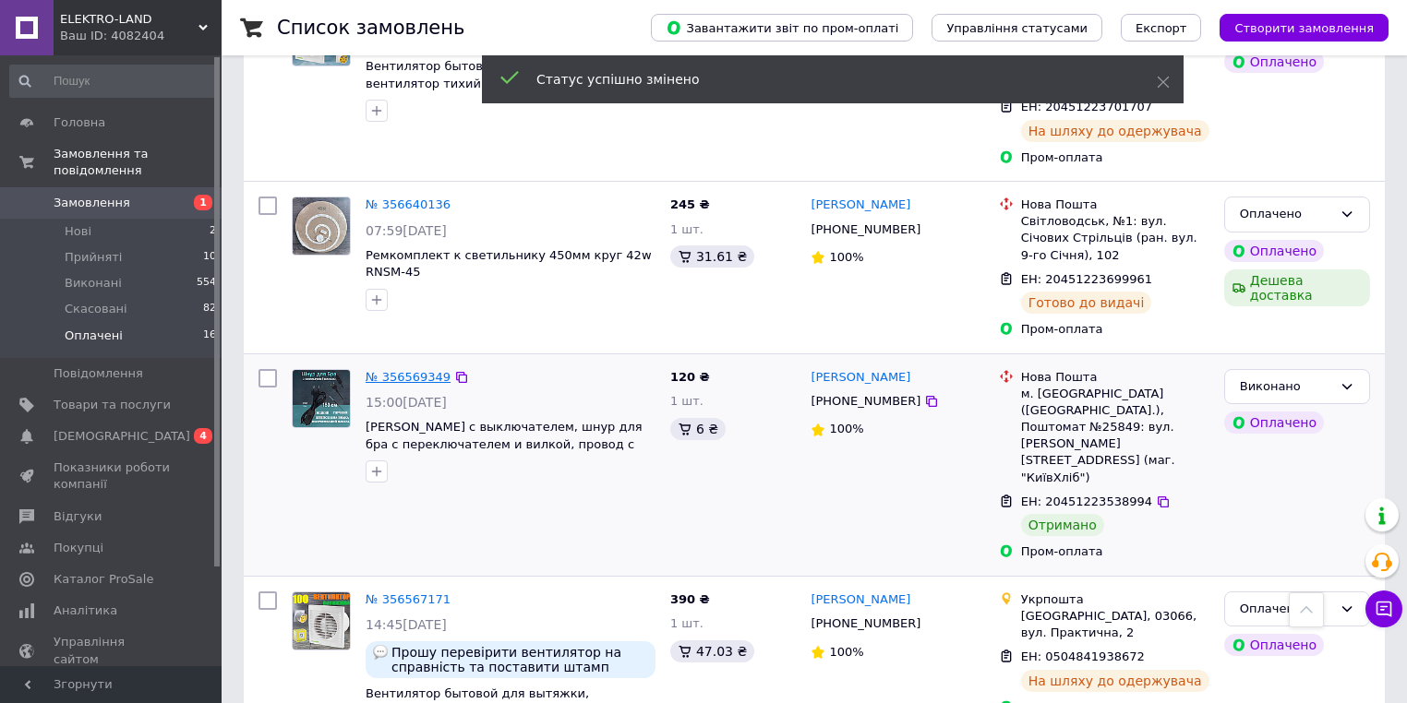
click at [409, 370] on link "№ 356569349" at bounding box center [408, 377] width 85 height 14
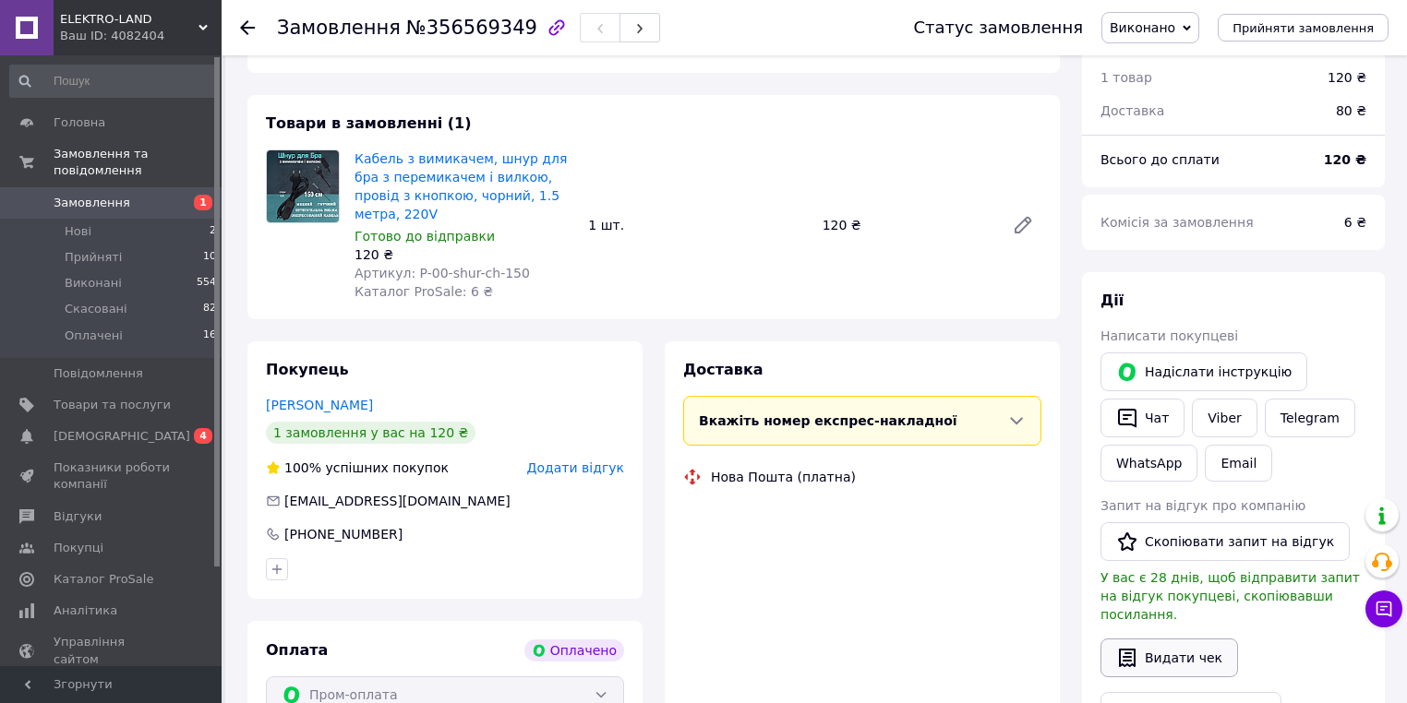
scroll to position [295, 0]
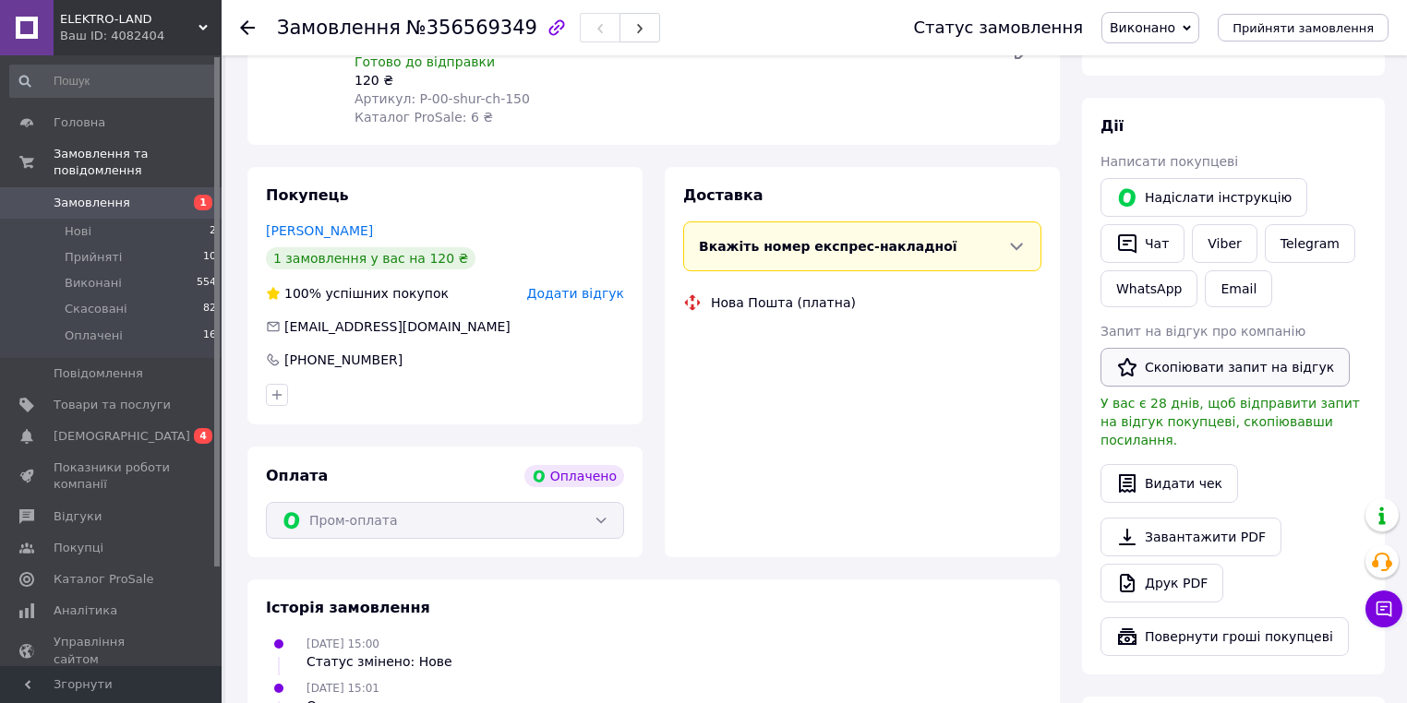
click at [1195, 379] on button "Скопіювати запит на відгук" at bounding box center [1224, 367] width 249 height 39
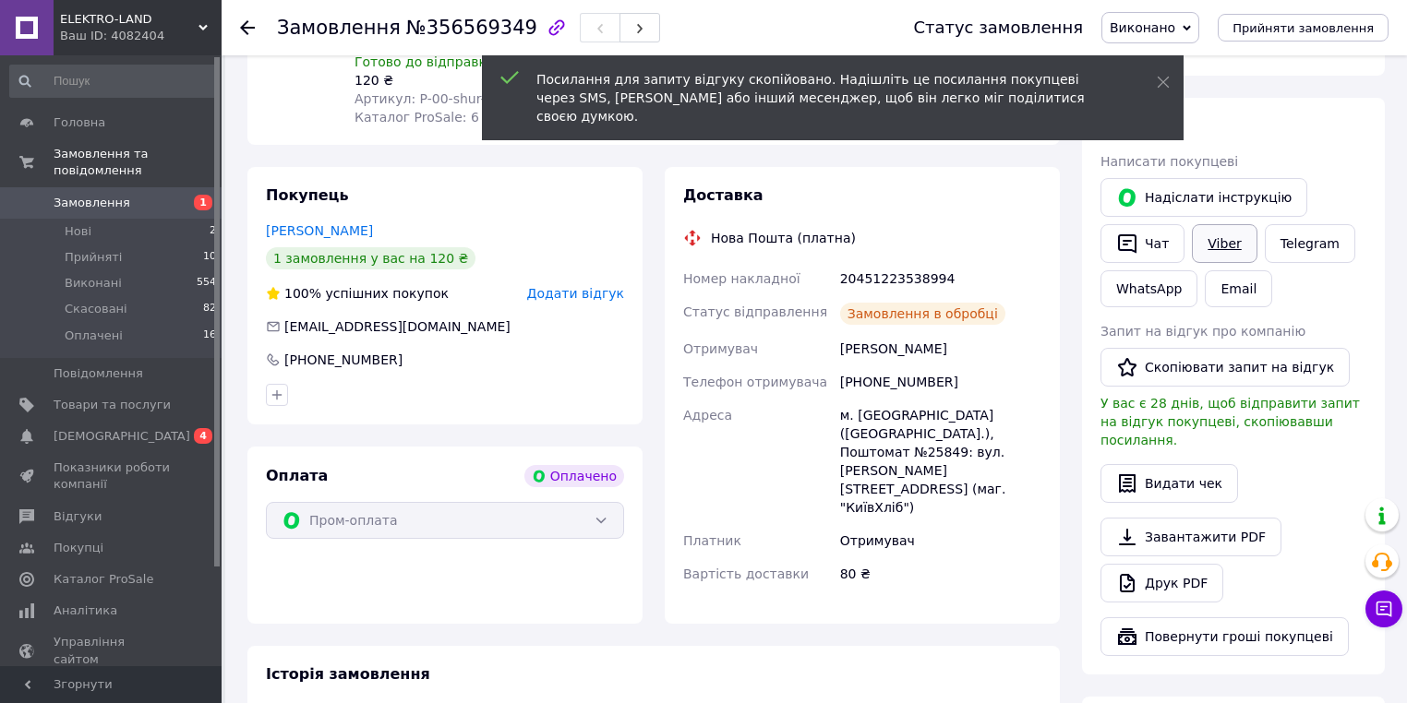
click at [1221, 236] on link "Viber" at bounding box center [1224, 243] width 65 height 39
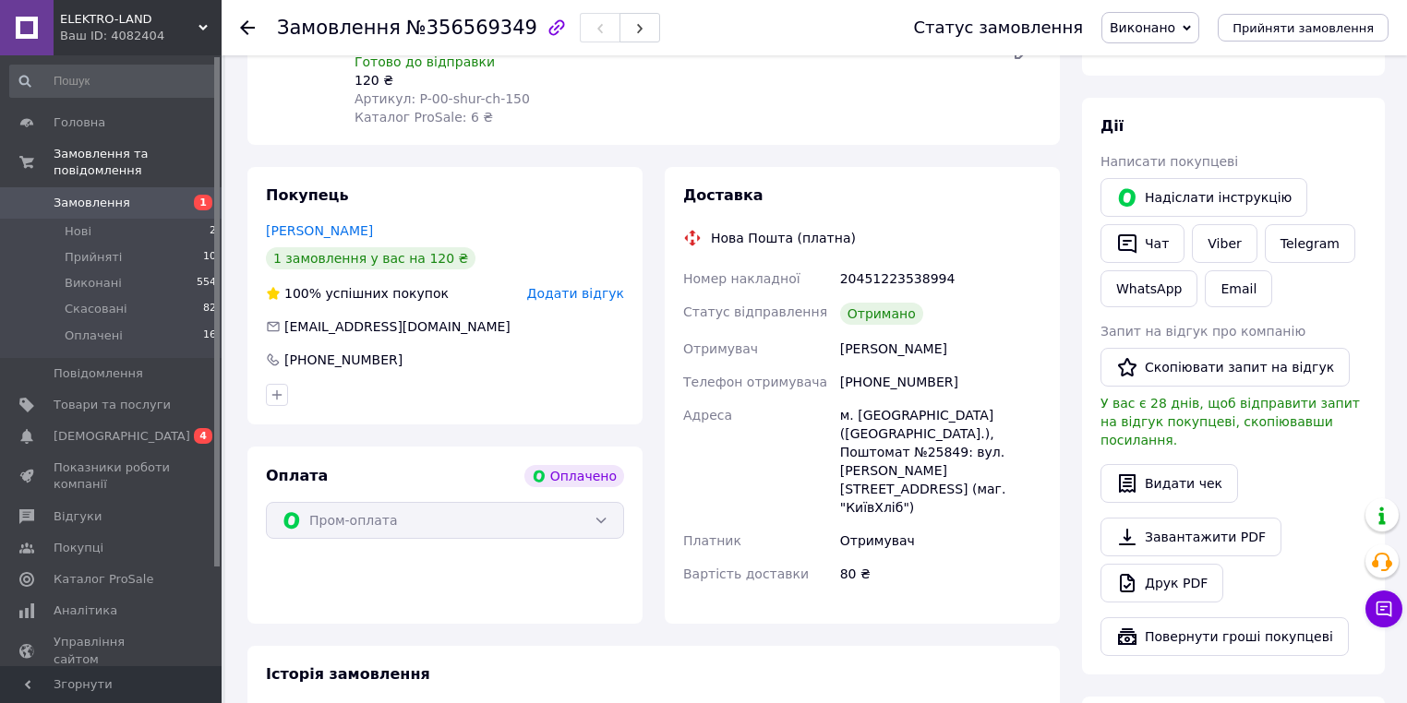
click at [111, 195] on span "Замовлення" at bounding box center [92, 203] width 77 height 17
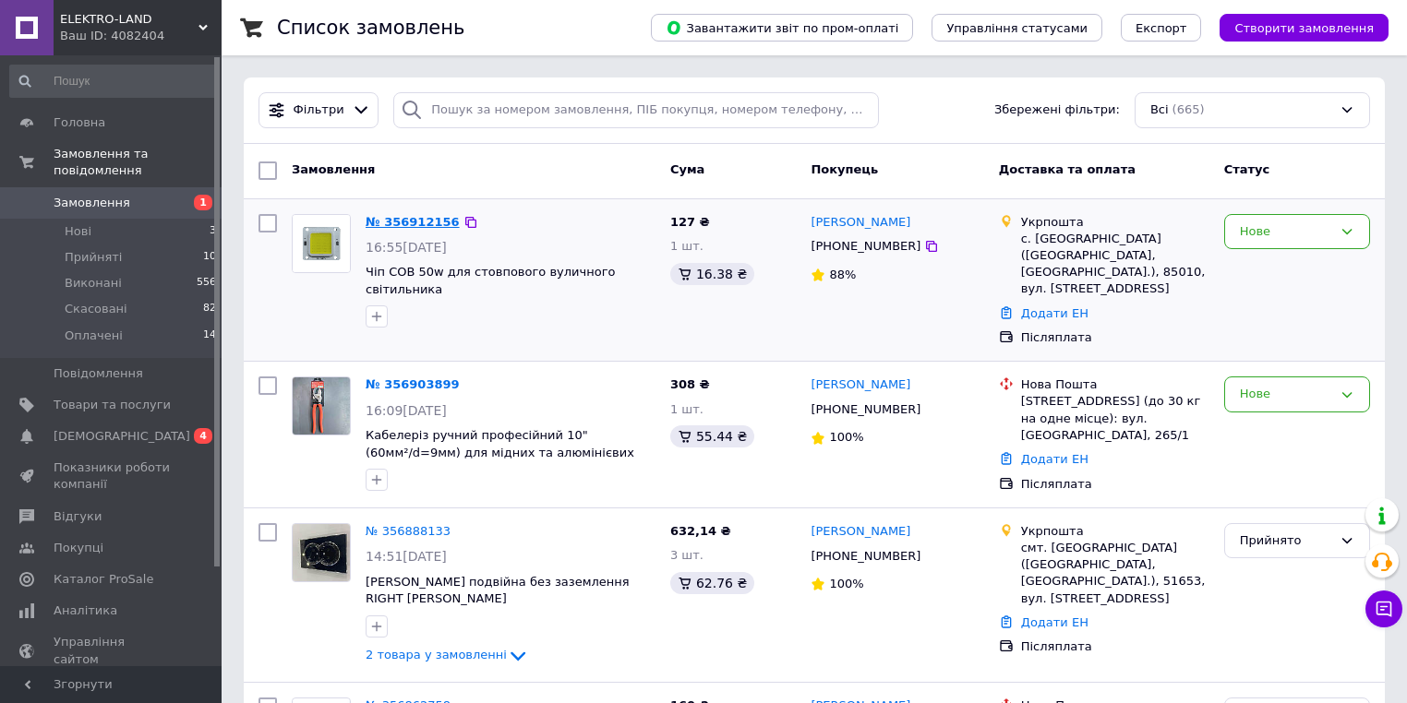
click at [437, 222] on link "№ 356912156" at bounding box center [413, 222] width 94 height 14
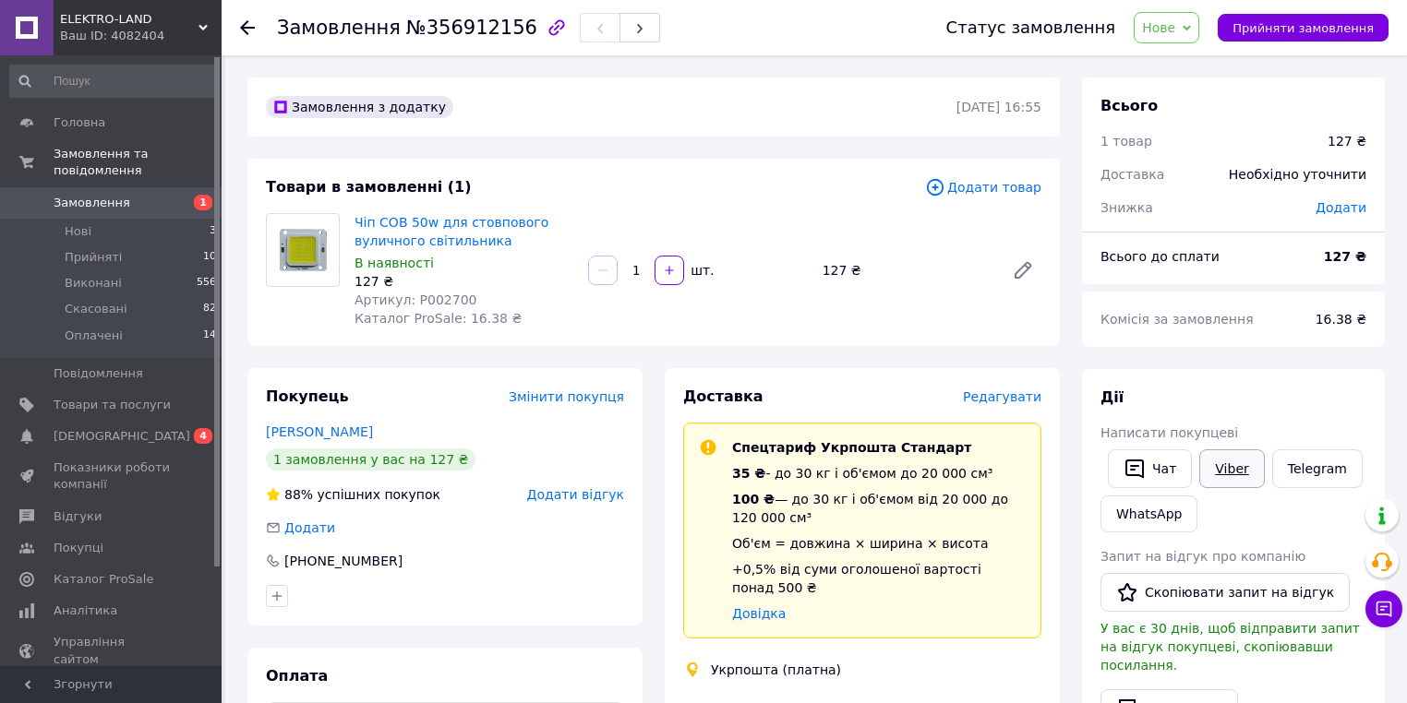
click at [1226, 460] on link "Viber" at bounding box center [1231, 469] width 65 height 39
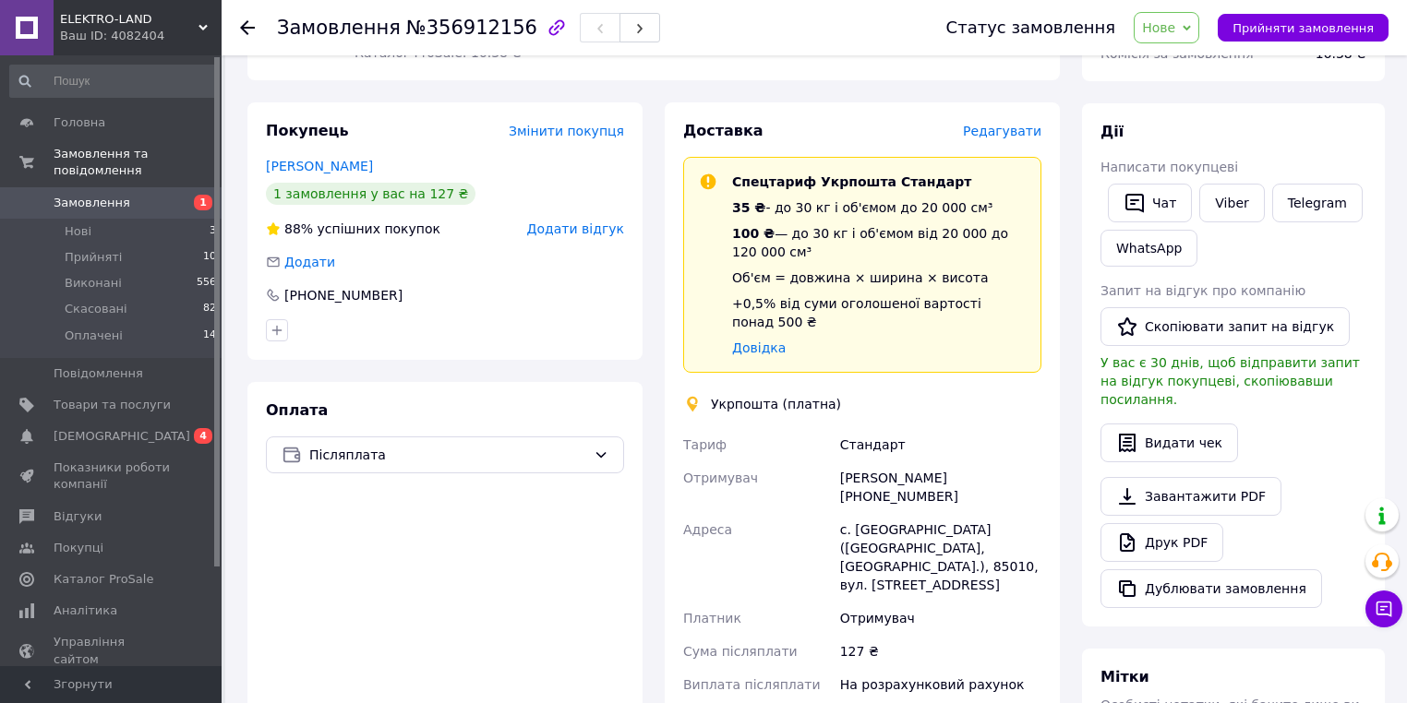
scroll to position [295, 0]
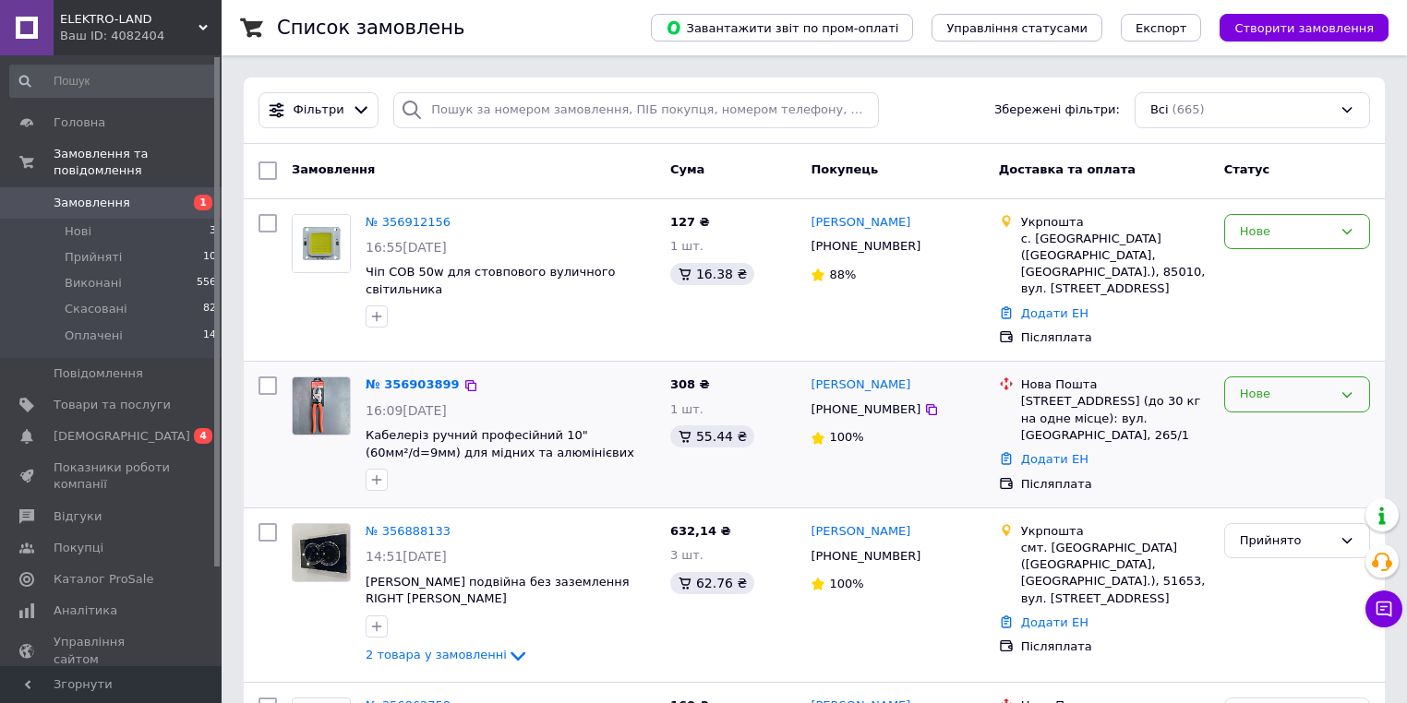
click at [1293, 385] on div "Нове" at bounding box center [1286, 394] width 92 height 19
click at [1274, 416] on li "Прийнято" at bounding box center [1297, 433] width 144 height 34
click at [1309, 223] on div "Нове" at bounding box center [1286, 231] width 92 height 19
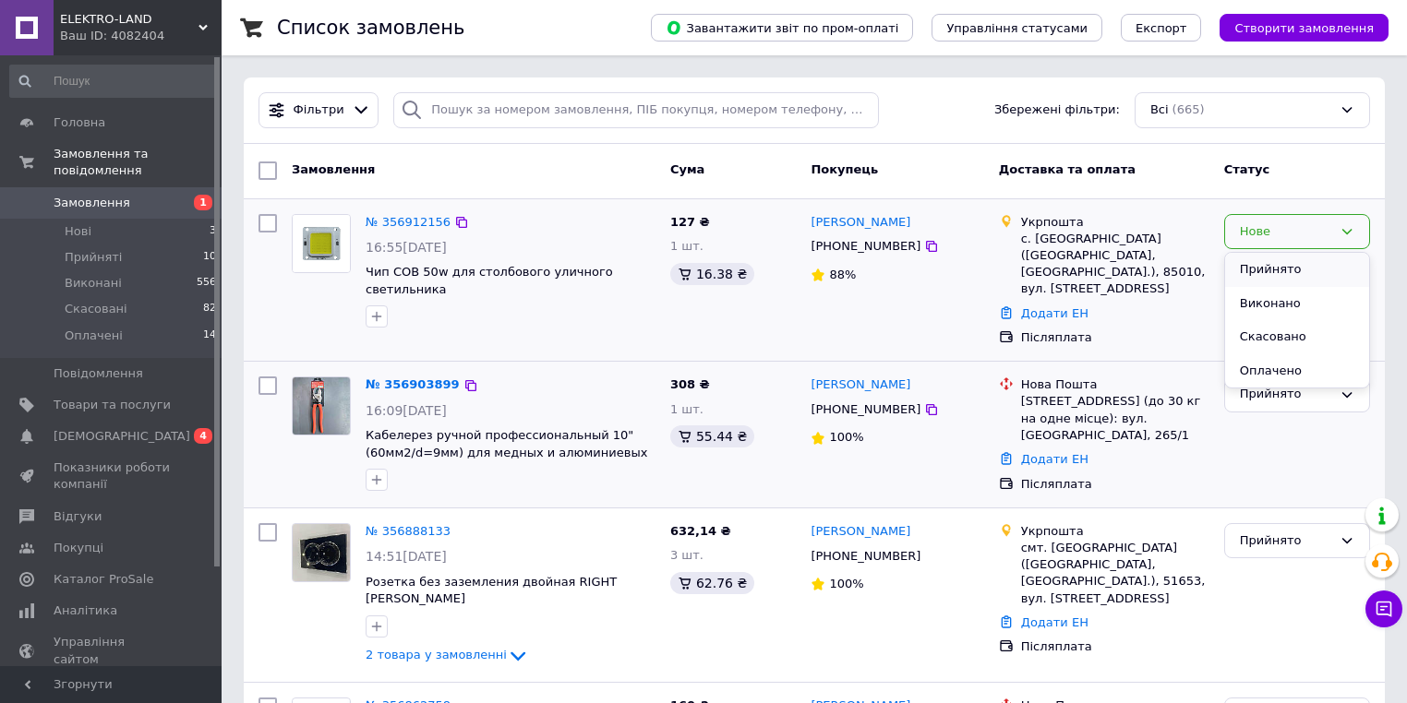
click at [1266, 270] on li "Прийнято" at bounding box center [1297, 270] width 144 height 34
click at [126, 428] on span "[DEMOGRAPHIC_DATA]" at bounding box center [112, 436] width 117 height 17
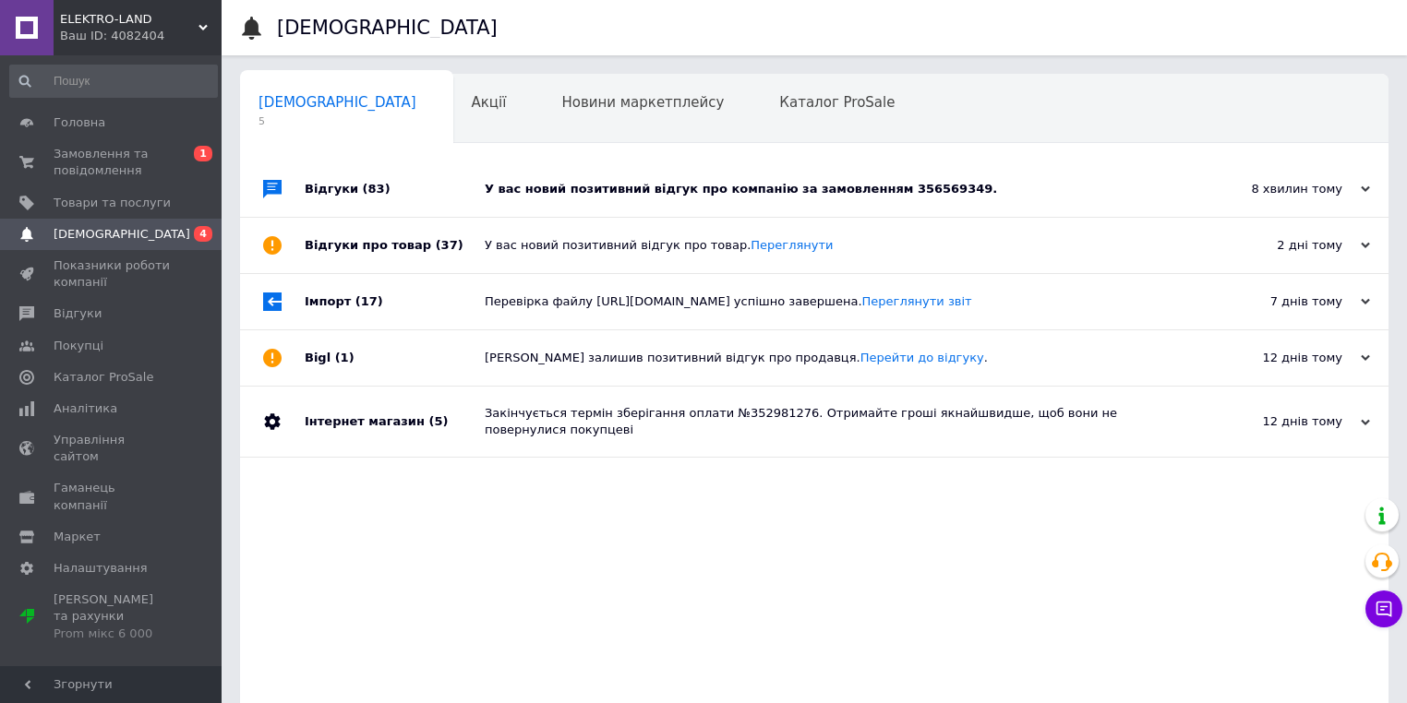
click at [1368, 193] on icon at bounding box center [1365, 189] width 9 height 9
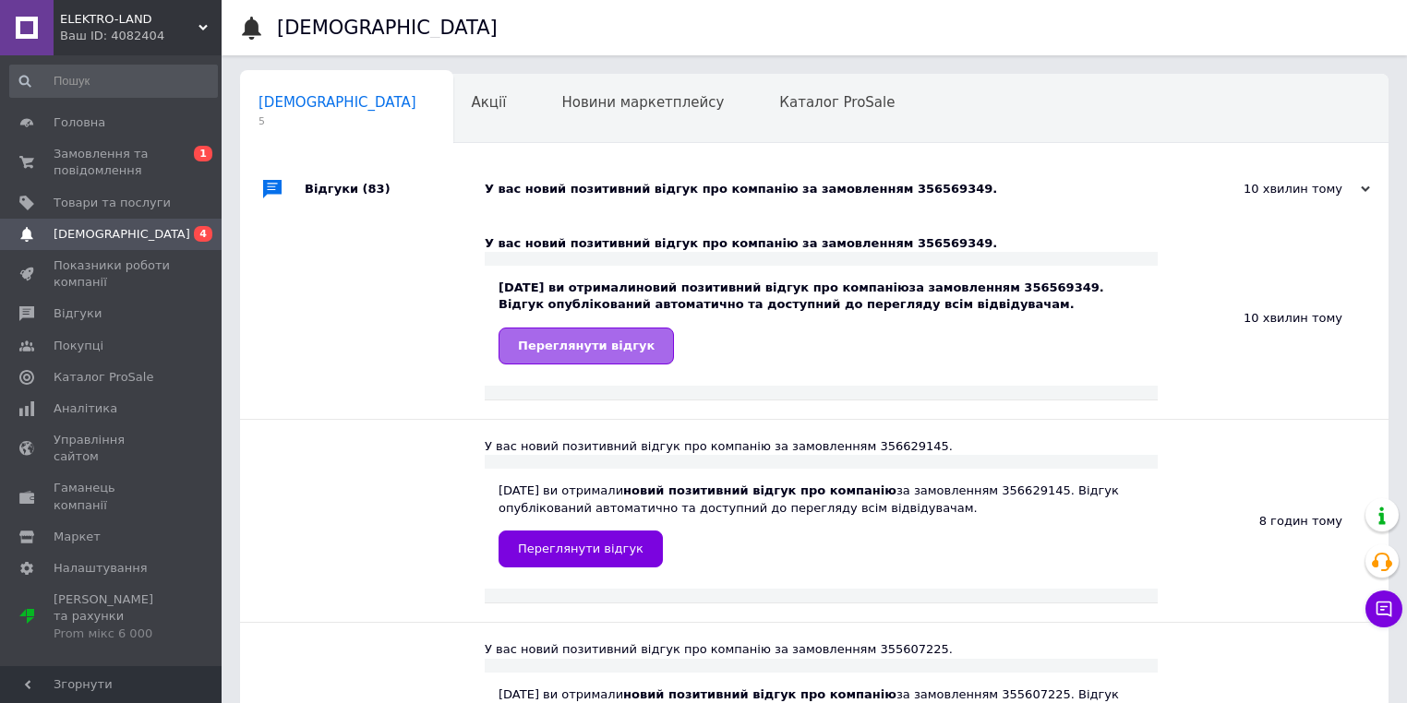
click at [524, 344] on span "Переглянути відгук" at bounding box center [586, 346] width 137 height 14
click at [109, 158] on span "Замовлення та повідомлення" at bounding box center [112, 162] width 117 height 33
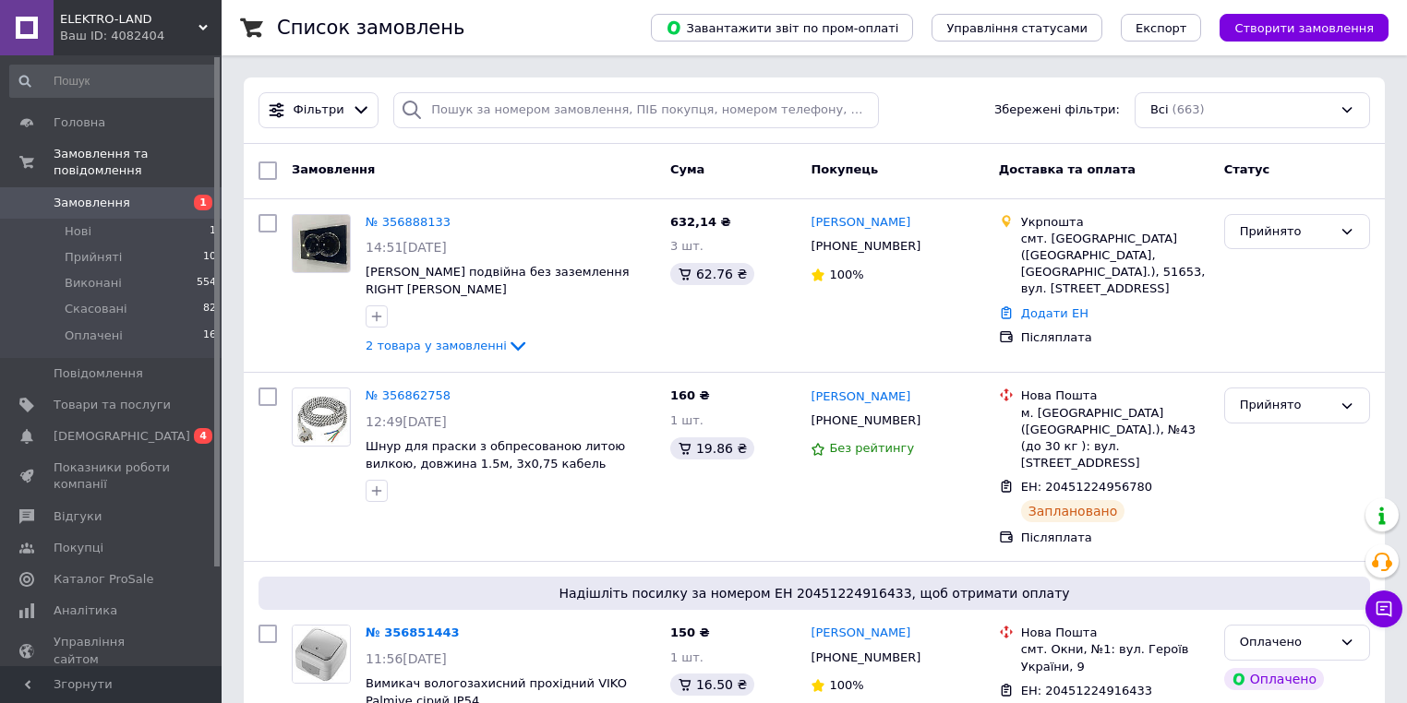
scroll to position [295, 0]
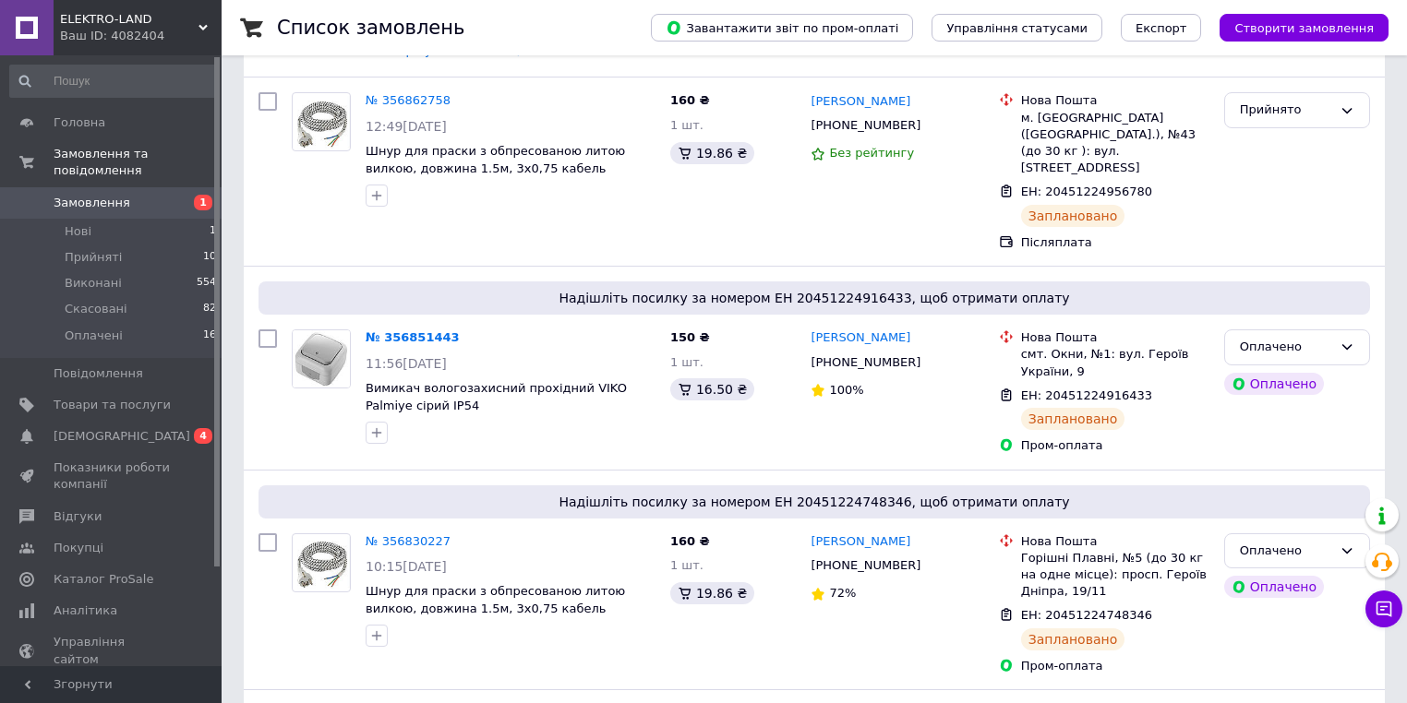
click at [136, 195] on span "Замовлення" at bounding box center [112, 203] width 117 height 17
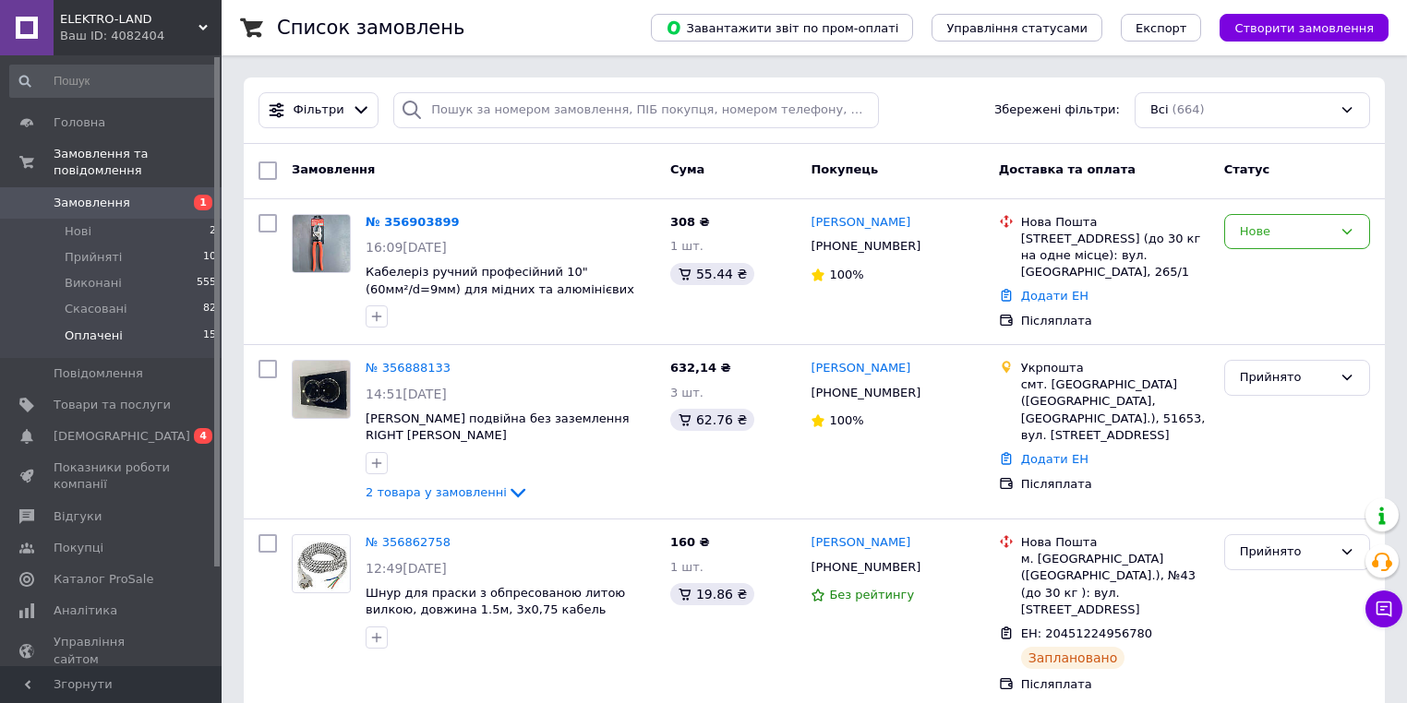
click at [100, 328] on span "Оплачені" at bounding box center [94, 336] width 58 height 17
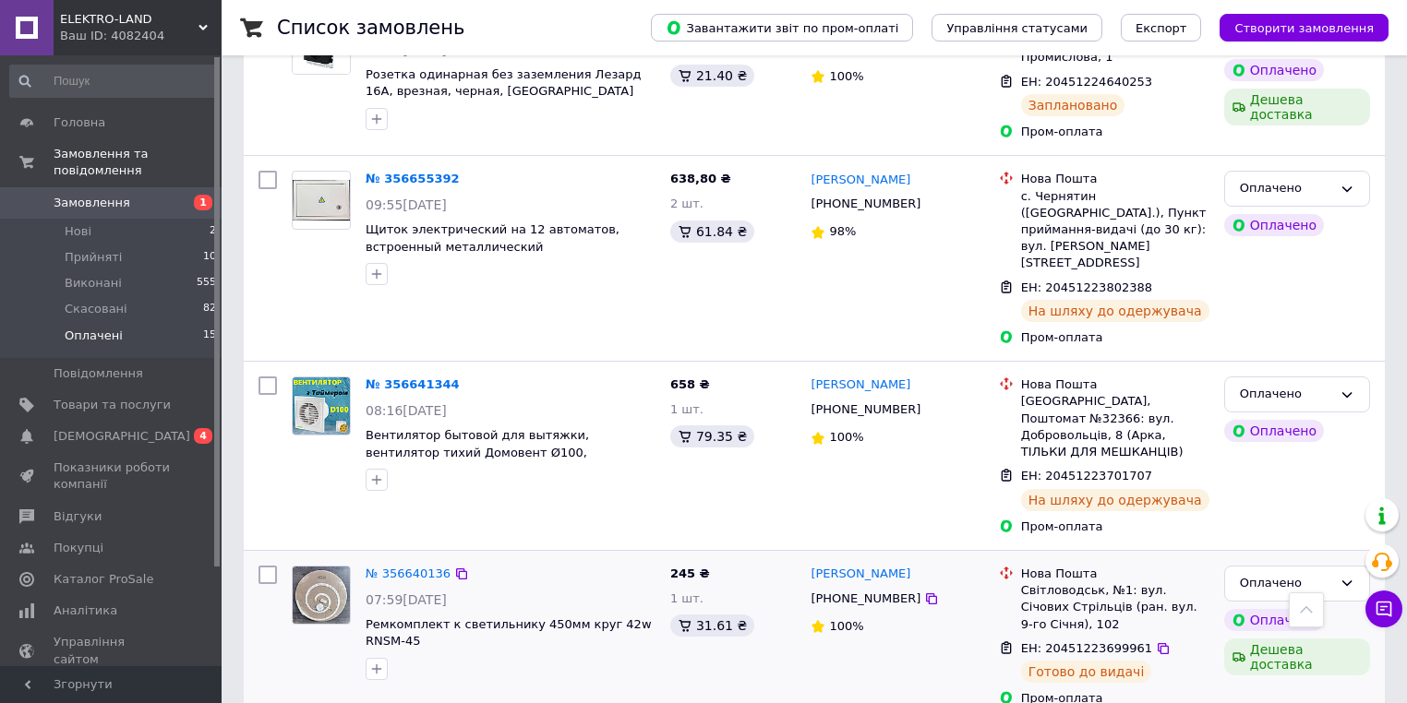
scroll to position [1477, 0]
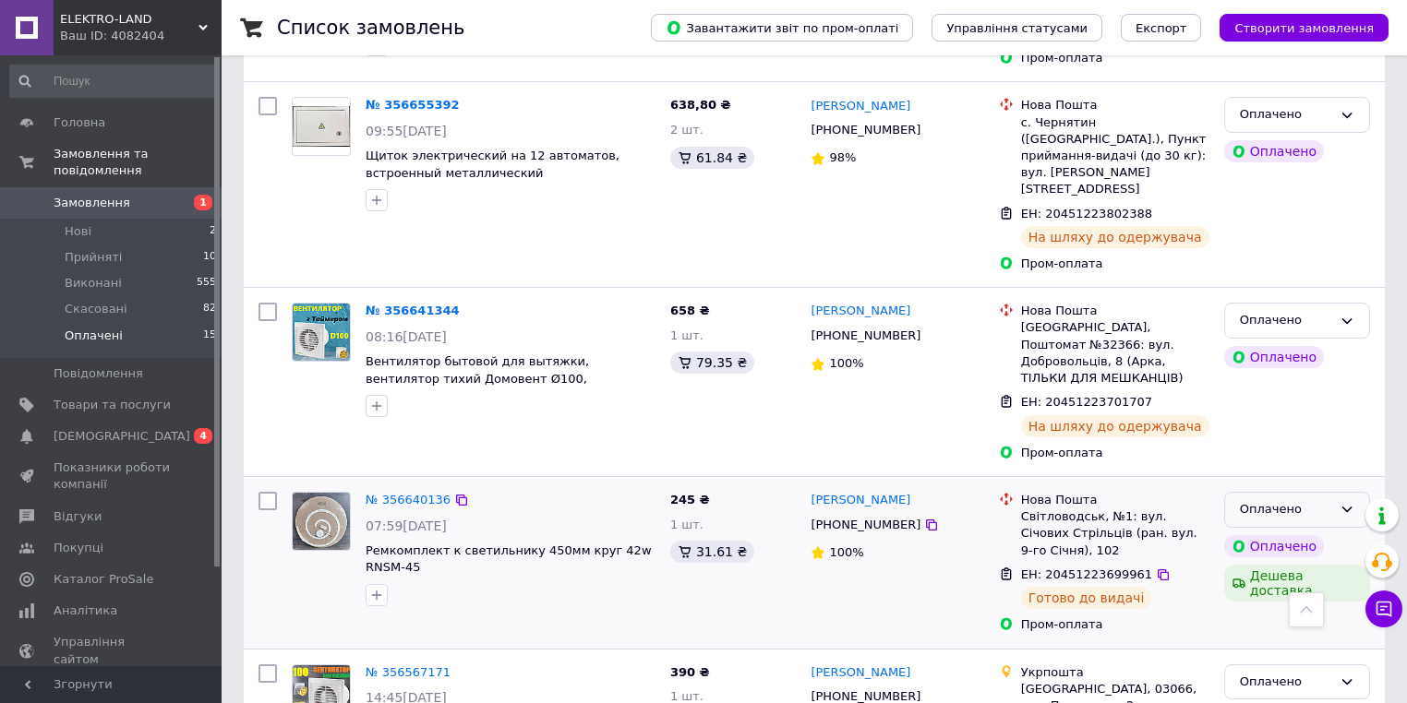
click at [1293, 500] on div "Оплачено" at bounding box center [1286, 509] width 92 height 19
click at [1266, 565] on li "Виконано" at bounding box center [1297, 582] width 144 height 34
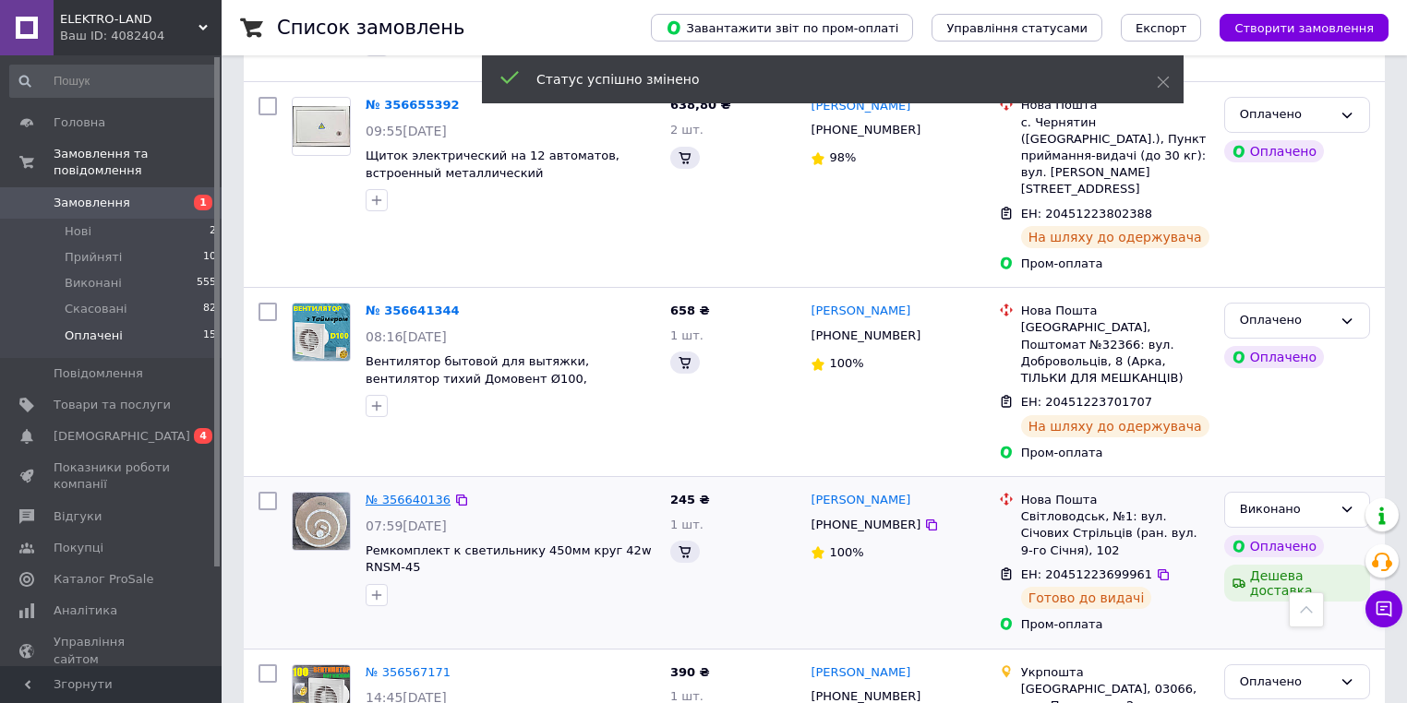
click at [392, 493] on link "№ 356640136" at bounding box center [408, 500] width 85 height 14
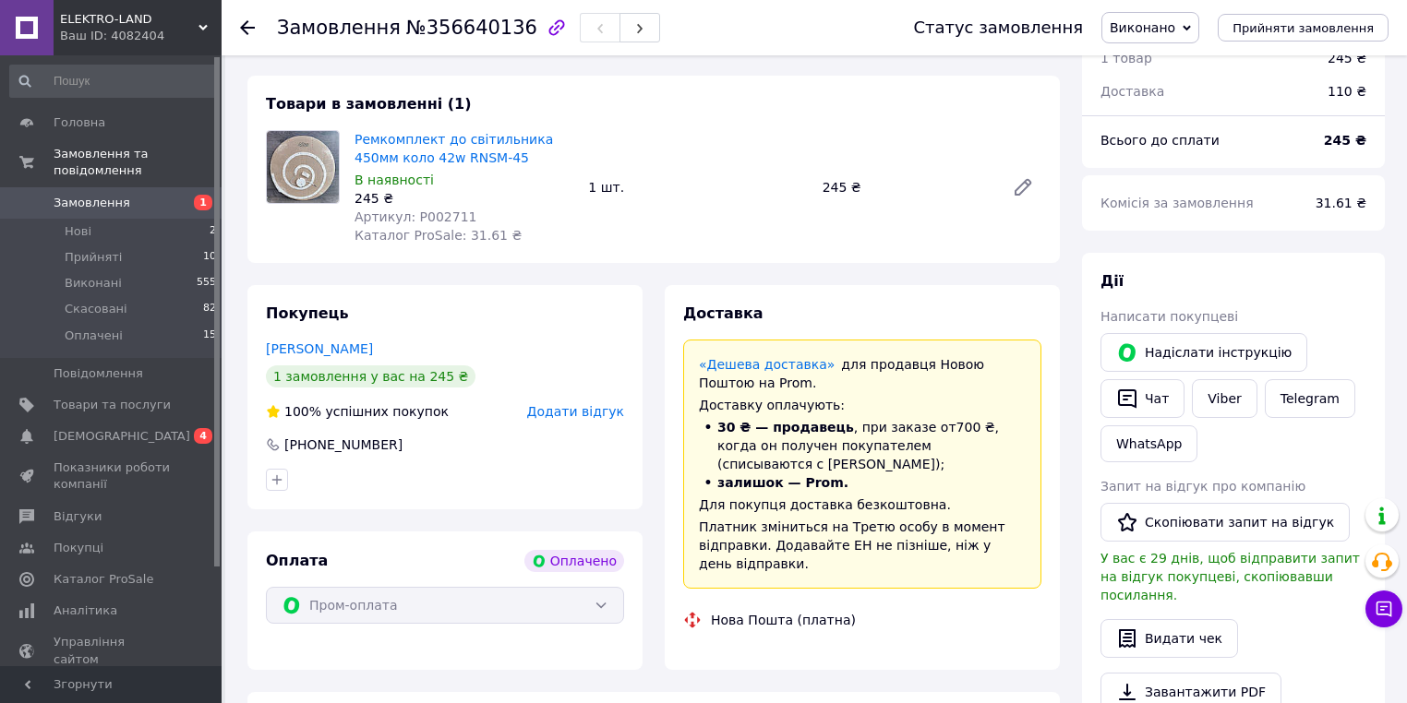
scroll to position [148, 0]
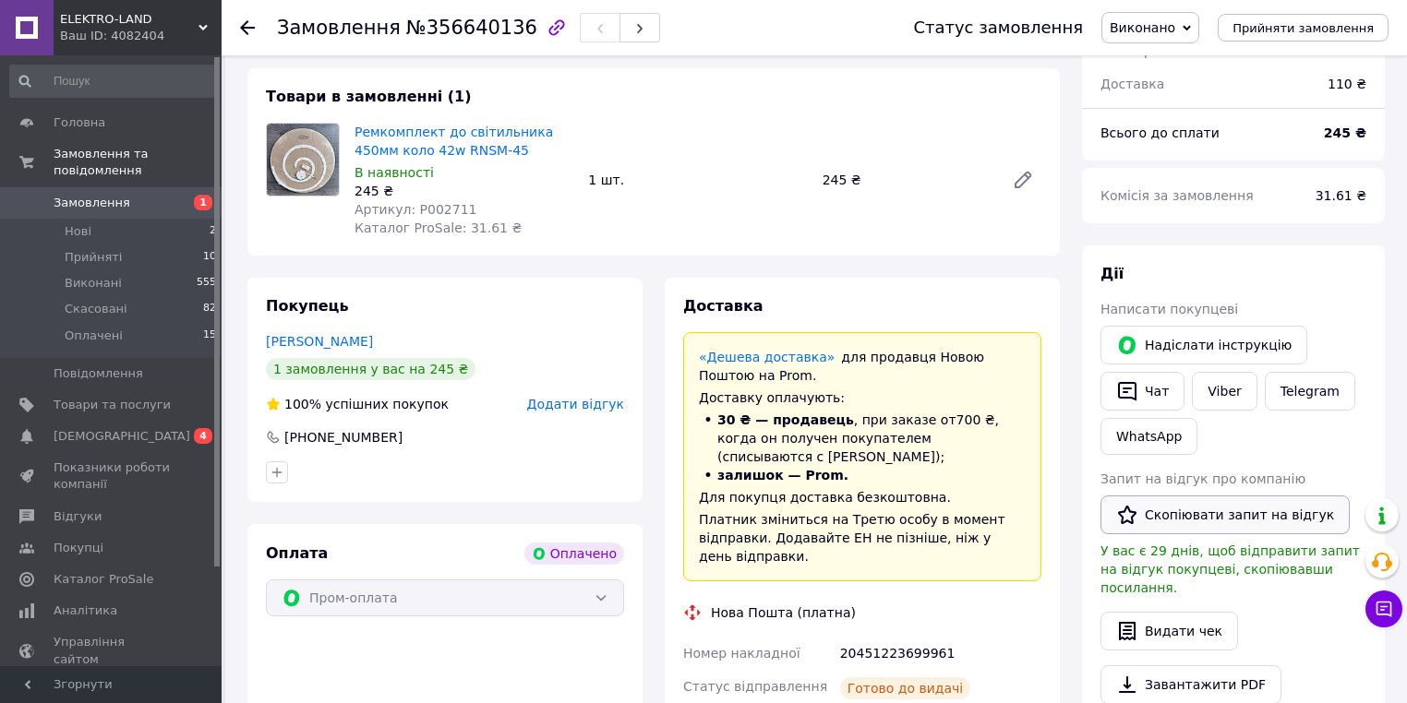
click at [1203, 508] on button "Скопіювати запит на відгук" at bounding box center [1224, 515] width 249 height 39
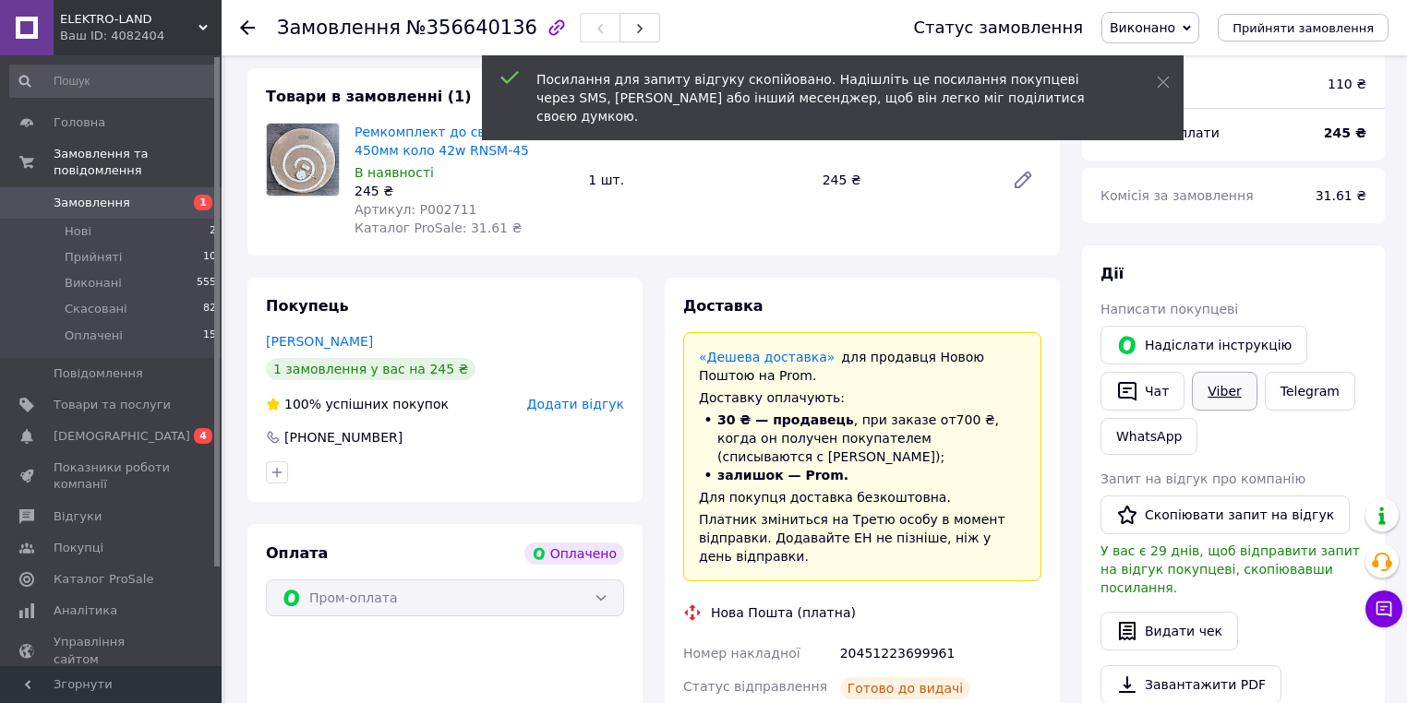
click at [1216, 399] on link "Viber" at bounding box center [1224, 391] width 65 height 39
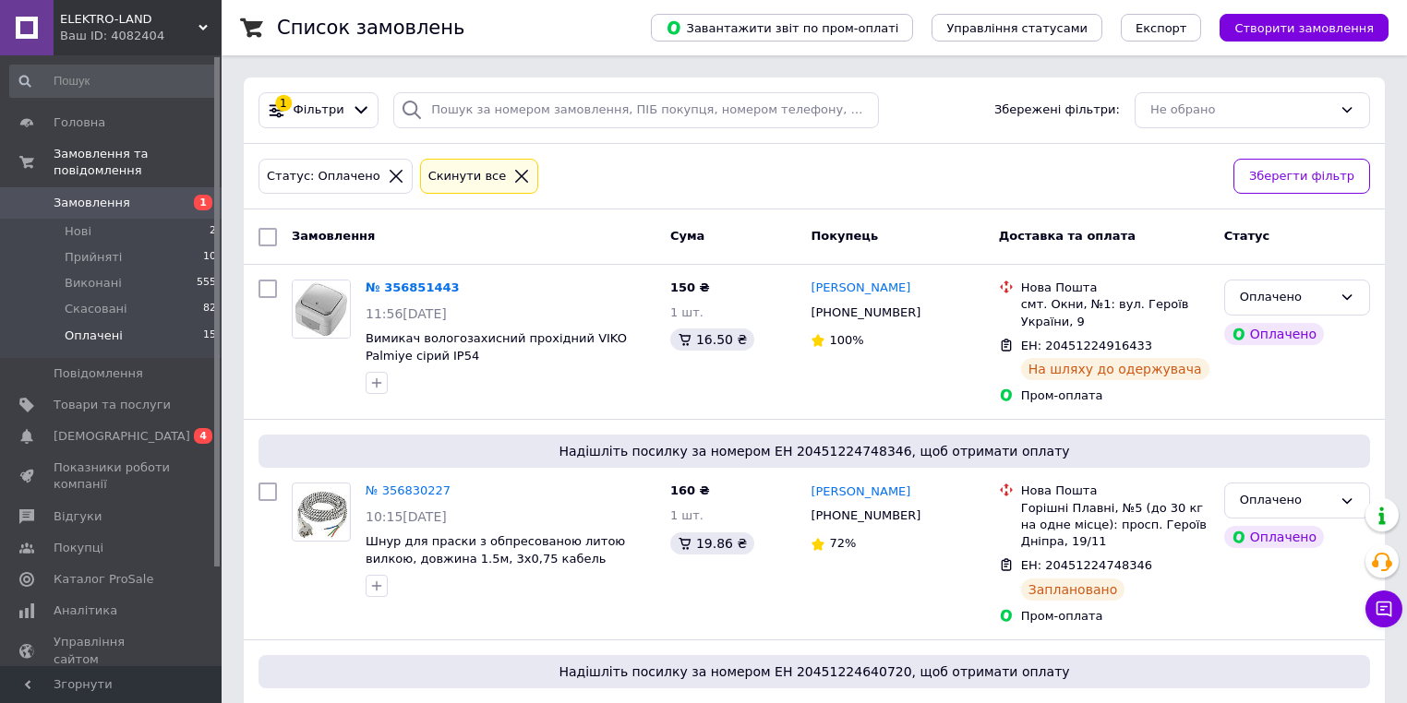
click at [90, 195] on span "Замовлення" at bounding box center [92, 203] width 77 height 17
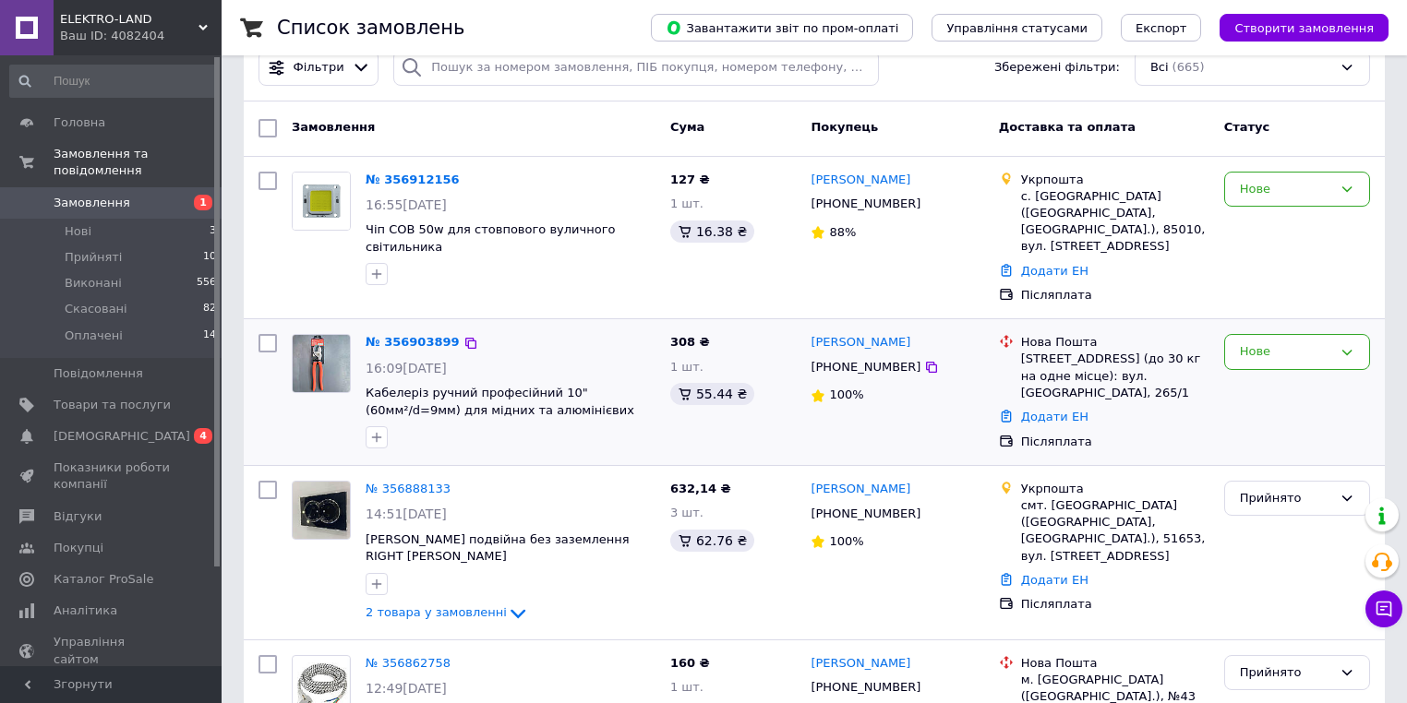
scroll to position [74, 0]
